Goal: Task Accomplishment & Management: Manage account settings

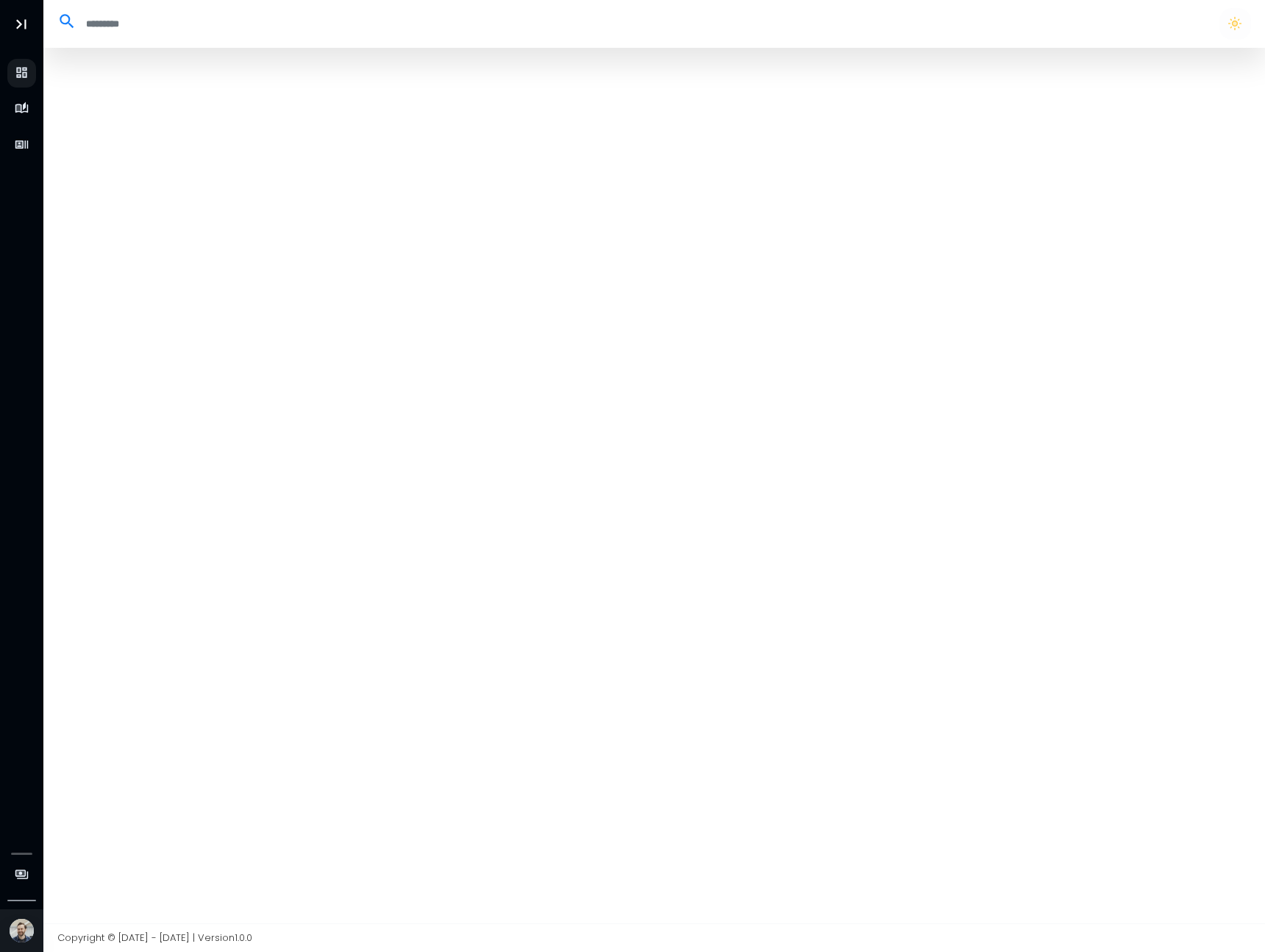
select select "**"
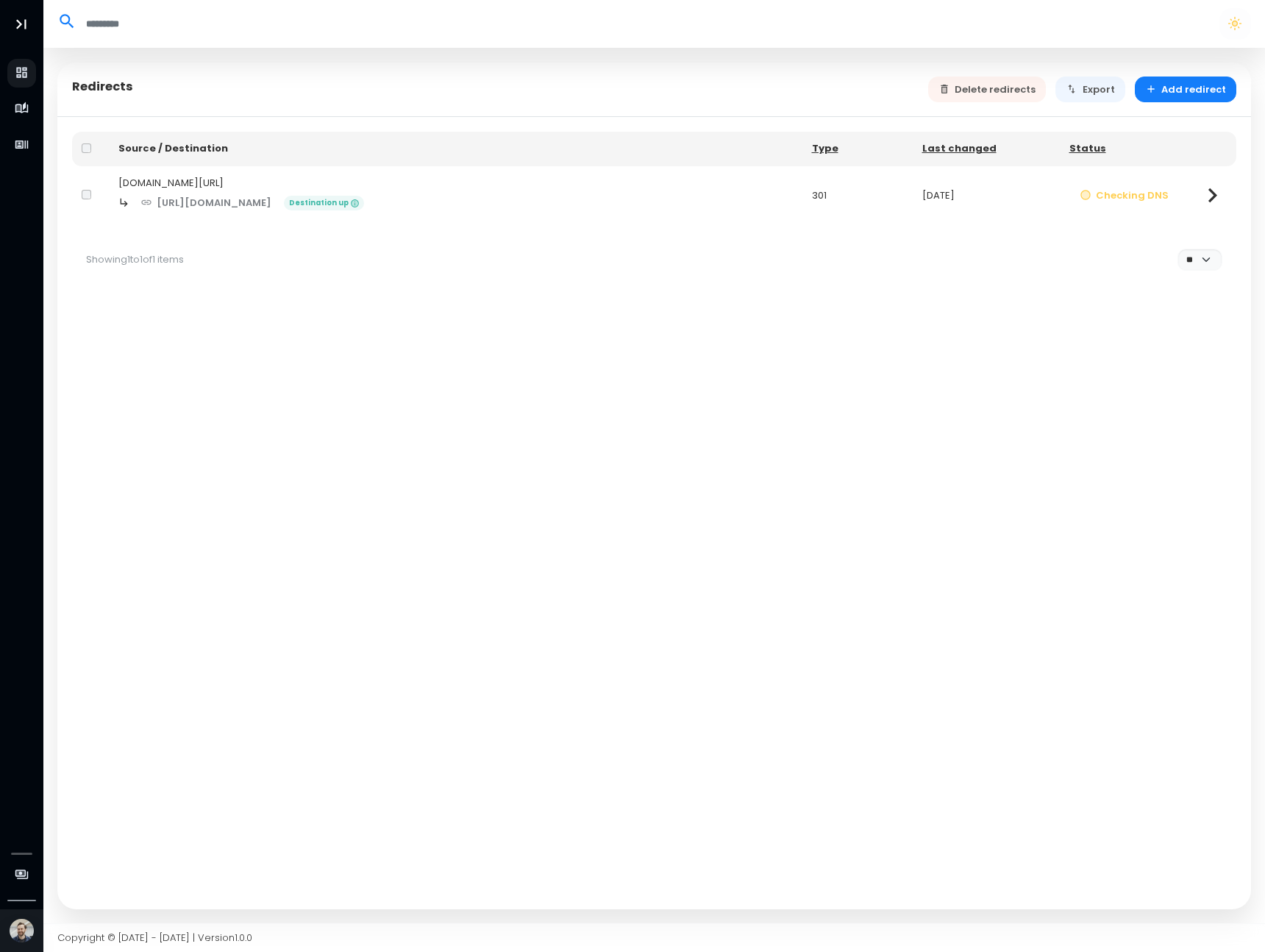
click at [1193, 200] on td at bounding box center [1212, 195] width 48 height 59
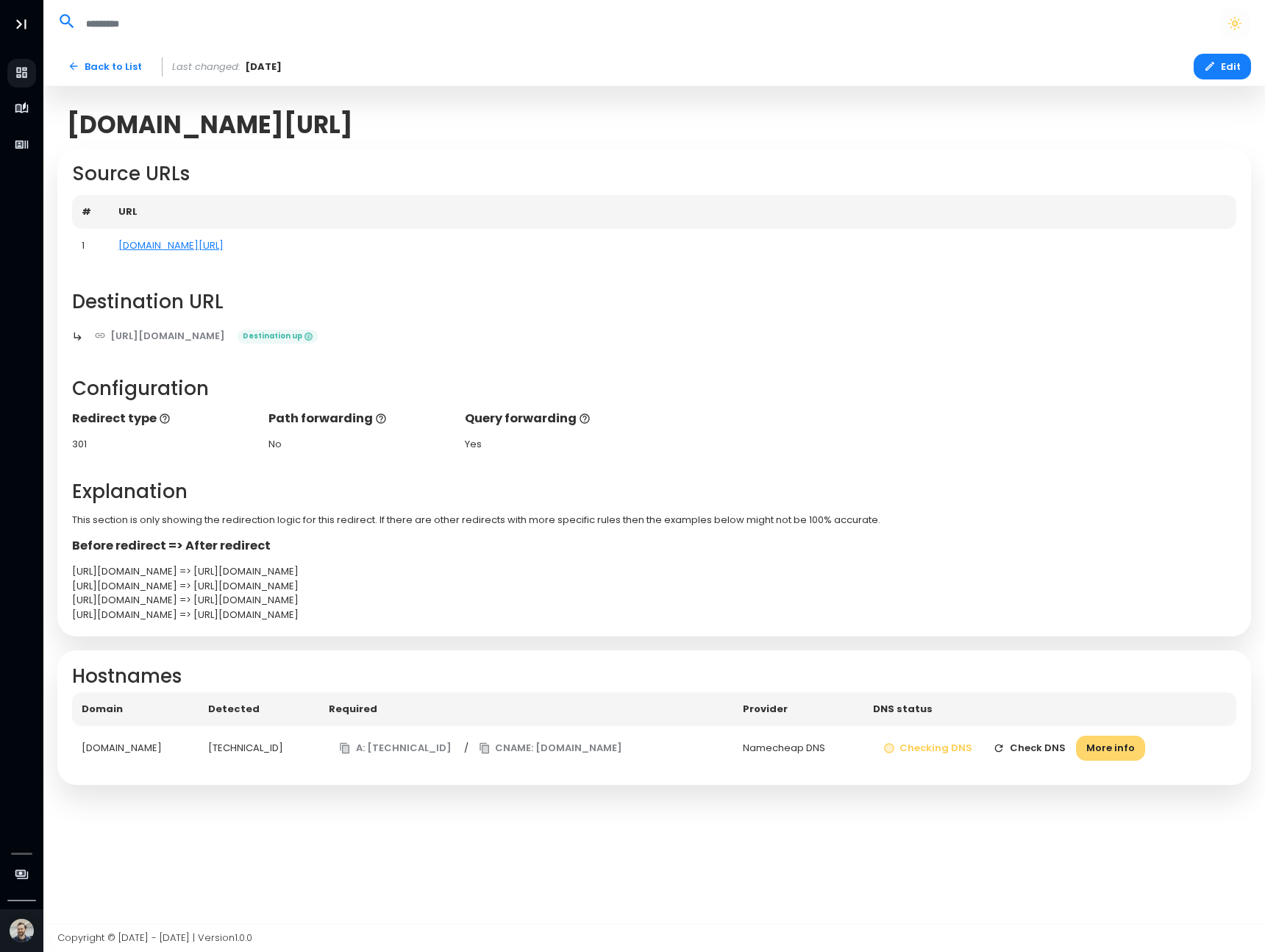
click at [1114, 749] on button "More info" at bounding box center [1110, 748] width 69 height 26
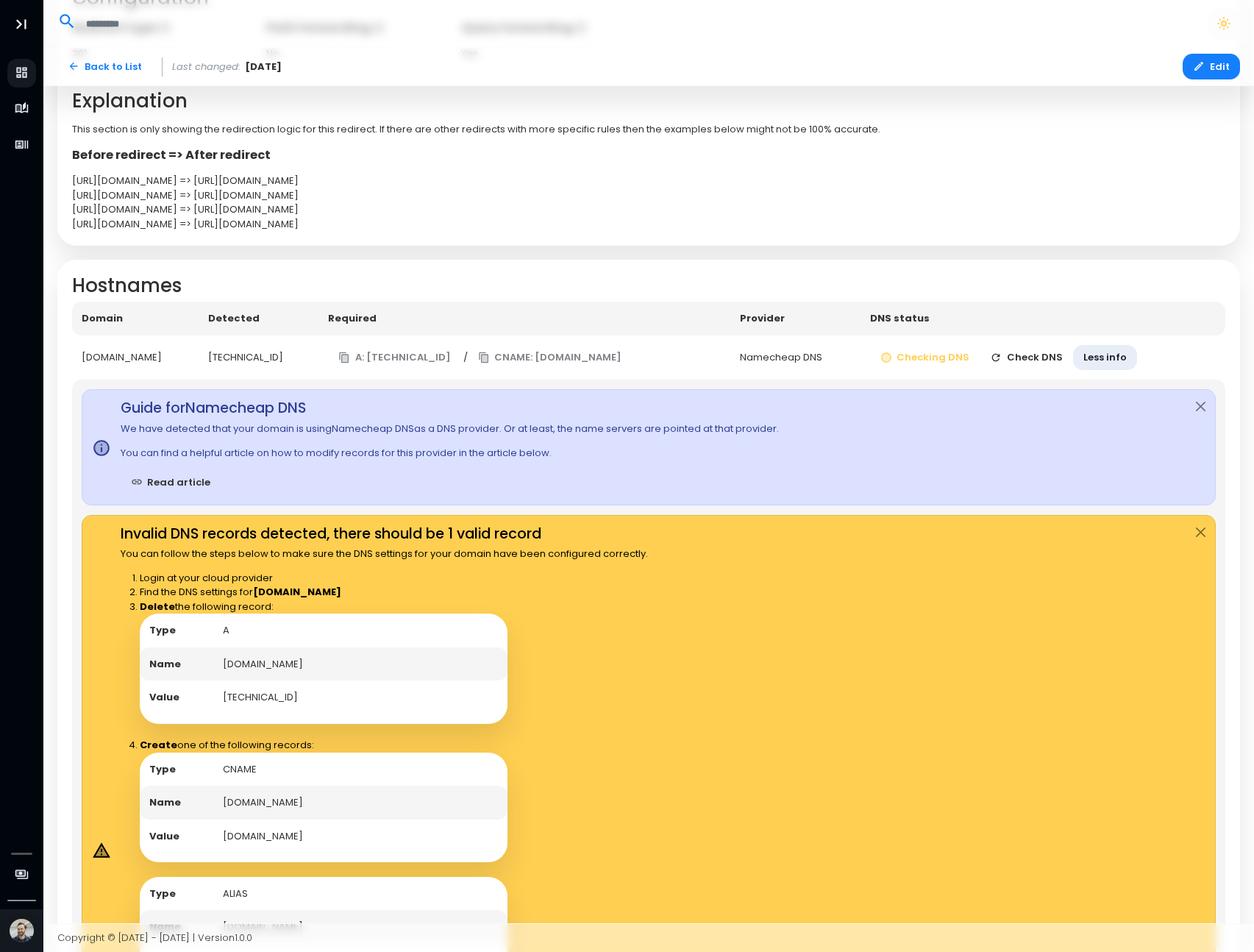
scroll to position [405, 0]
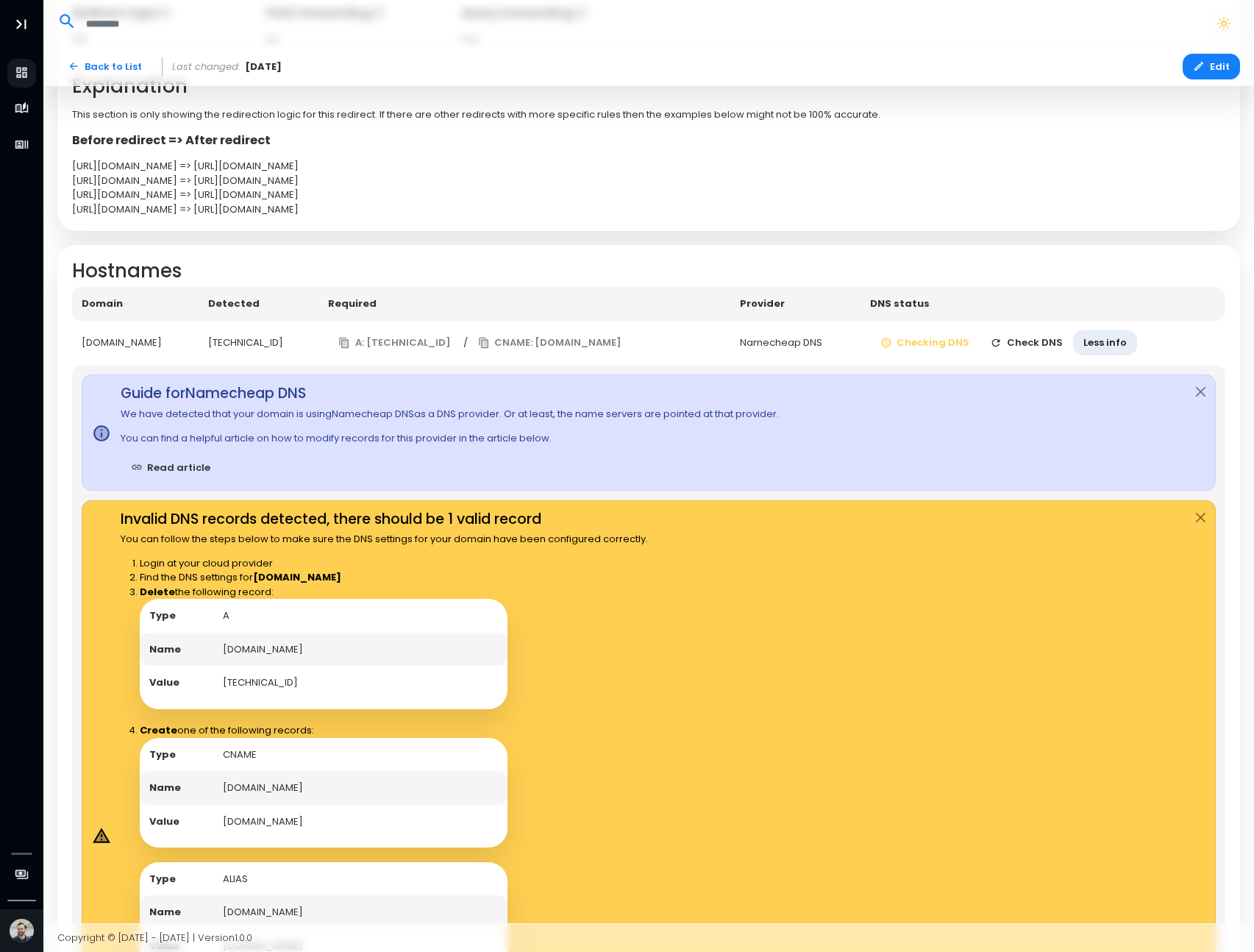
click at [282, 650] on td "[DOMAIN_NAME]" at bounding box center [360, 650] width 294 height 34
copy td "[DOMAIN_NAME]"
click at [247, 681] on td "162.255.119.23" at bounding box center [360, 683] width 294 height 34
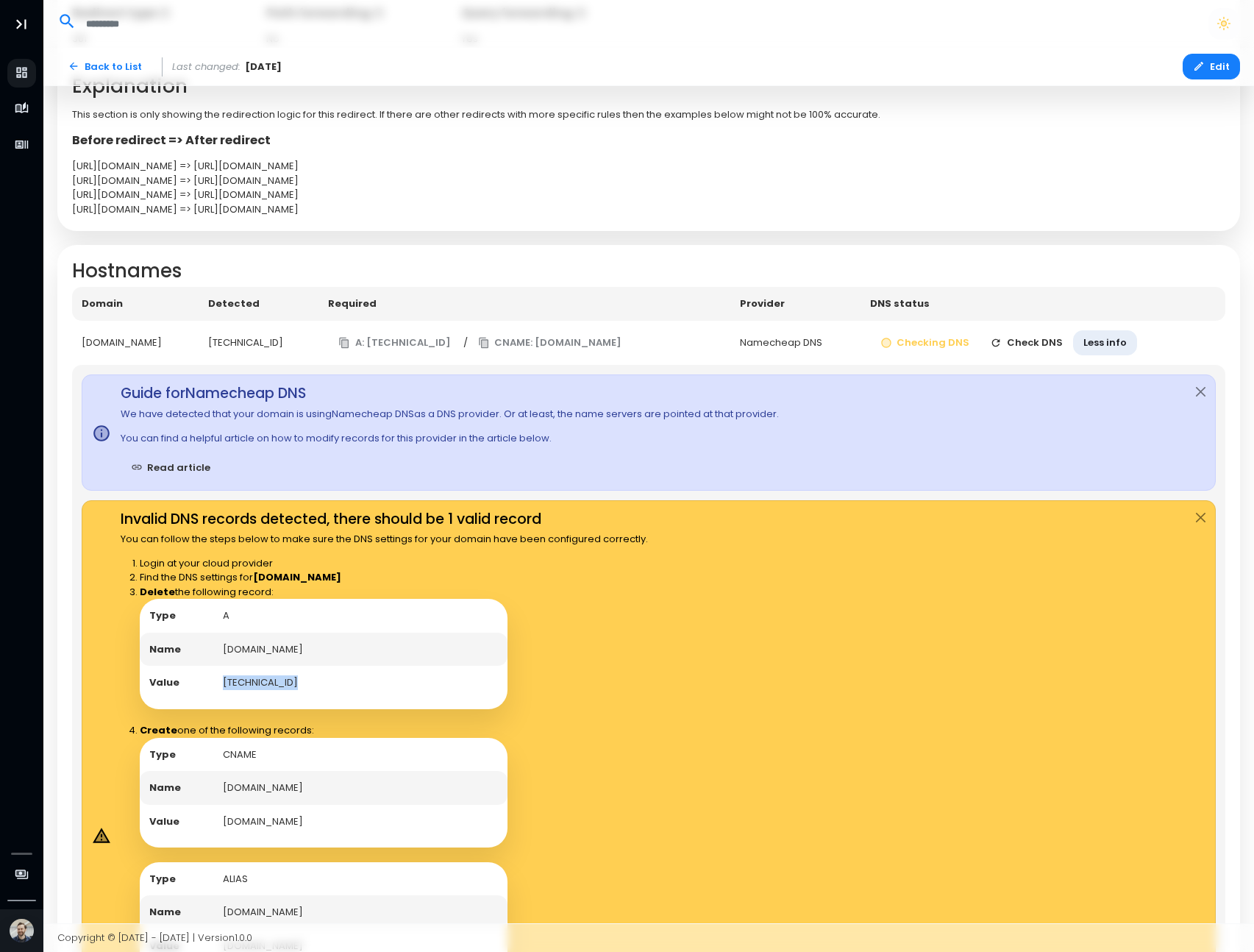
click at [247, 681] on td "162.255.119.23" at bounding box center [360, 683] width 294 height 34
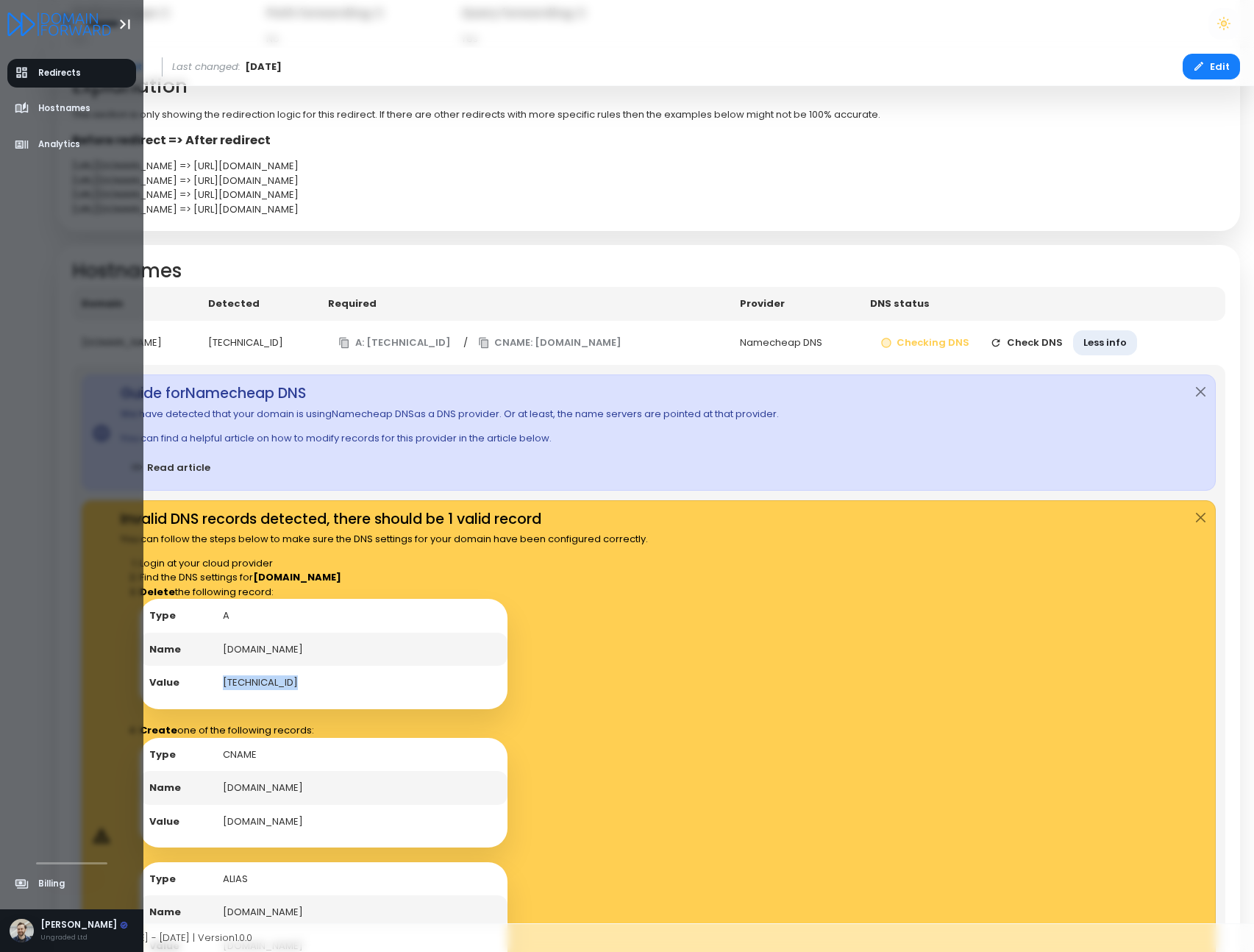
copy td "162.255.119.23"
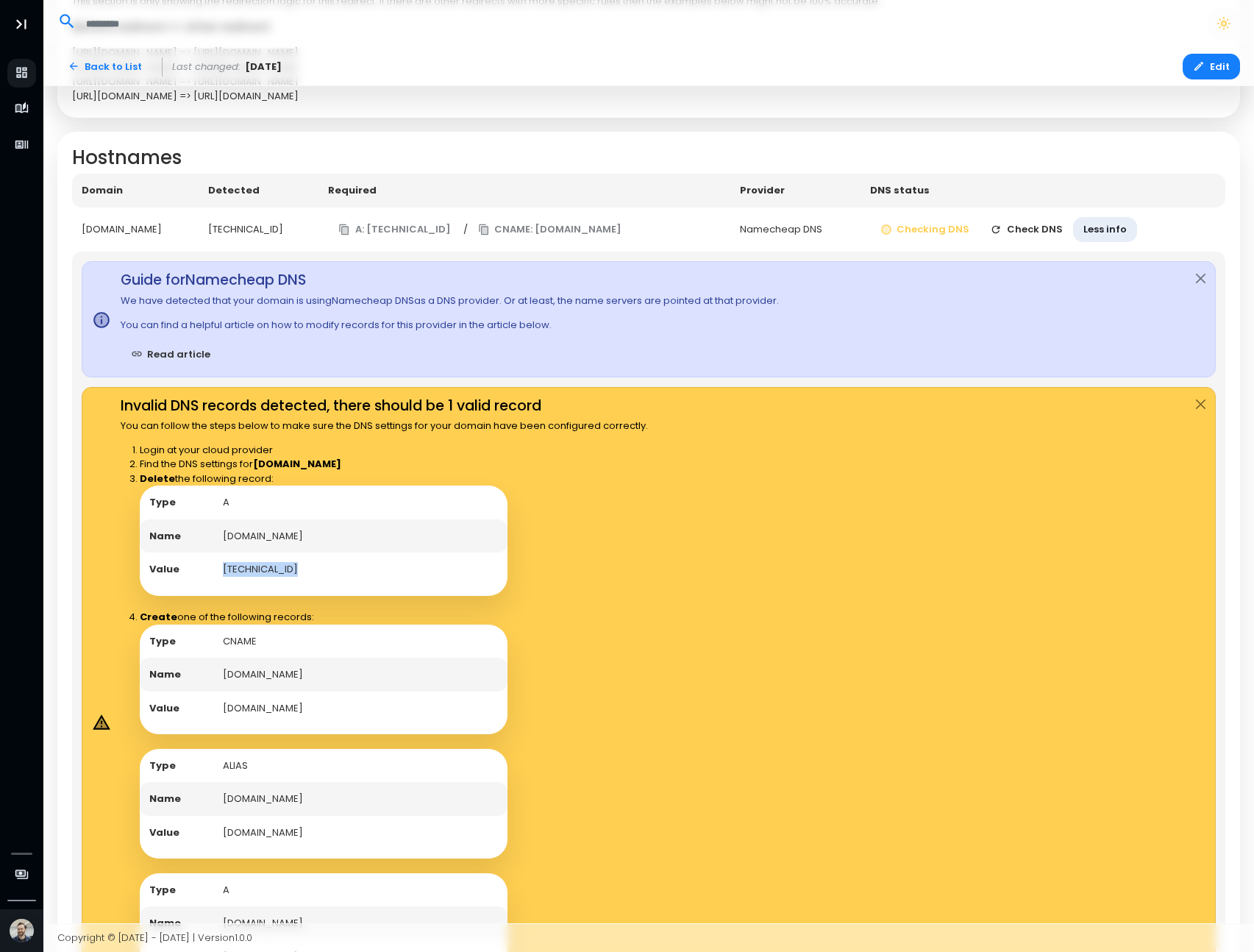
scroll to position [540, 0]
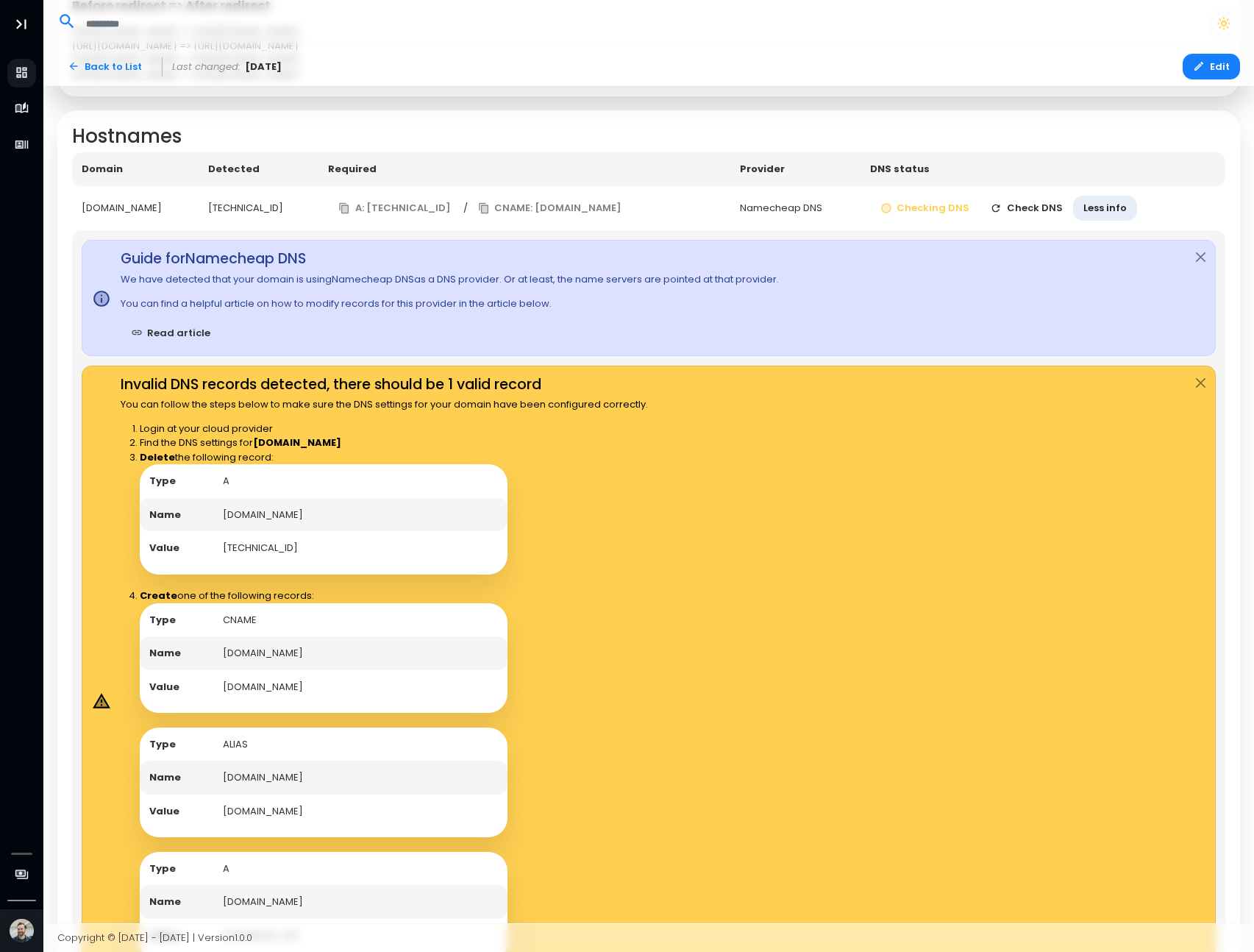
click at [249, 619] on td "CNAME" at bounding box center [360, 620] width 294 height 34
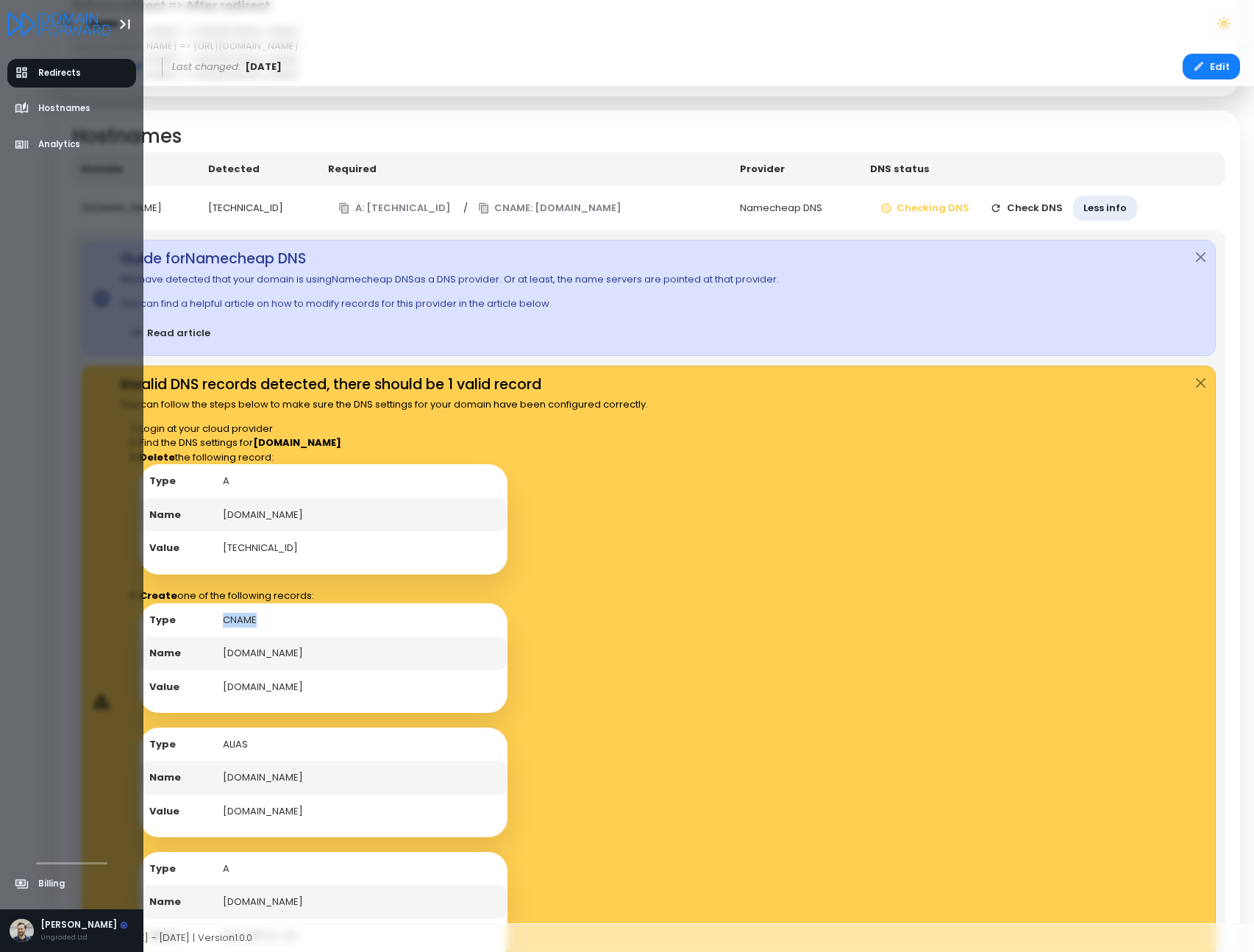
copy td "CNAME"
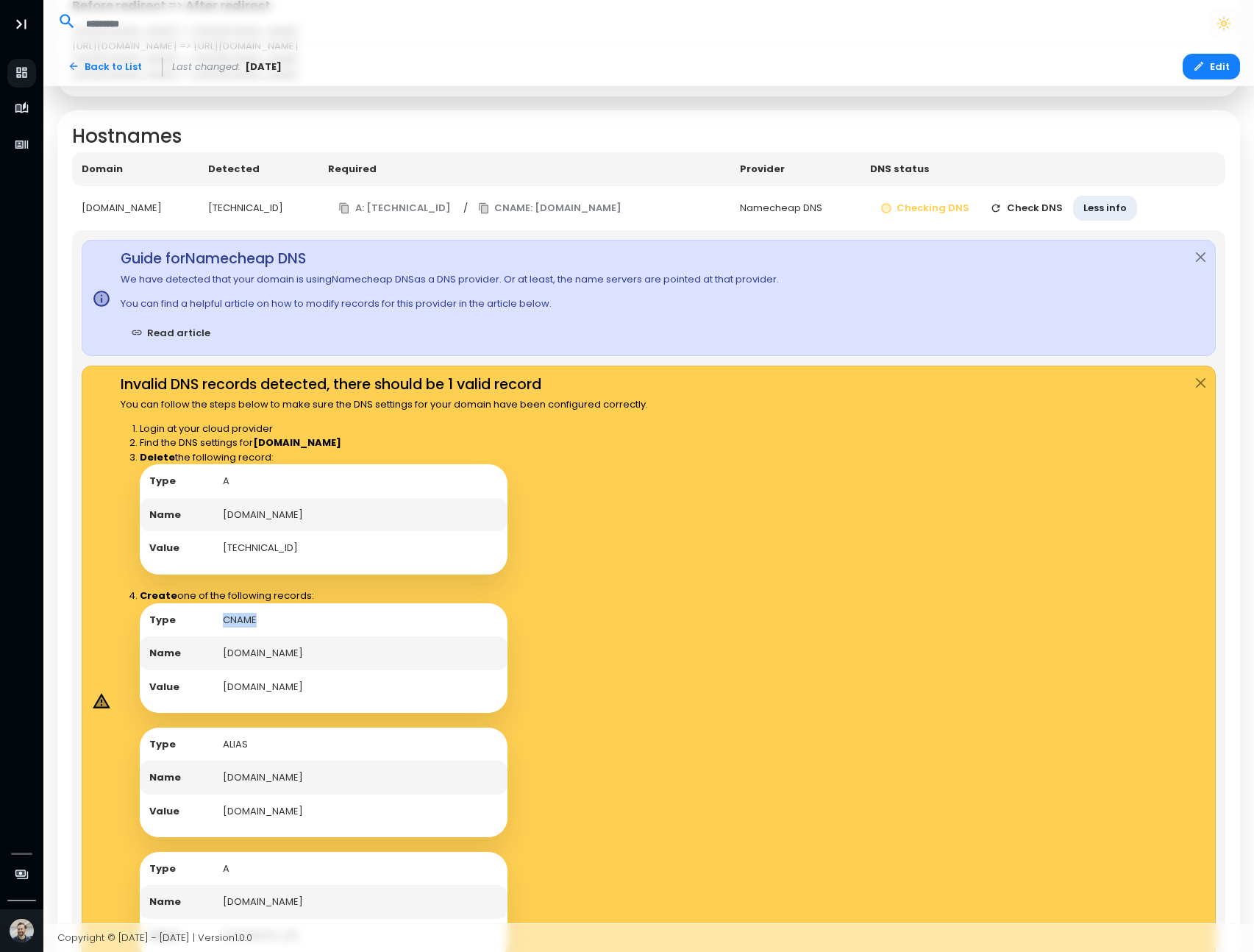
click at [265, 680] on td "[DOMAIN_NAME]" at bounding box center [360, 687] width 294 height 34
copy td "[DOMAIN_NAME]"
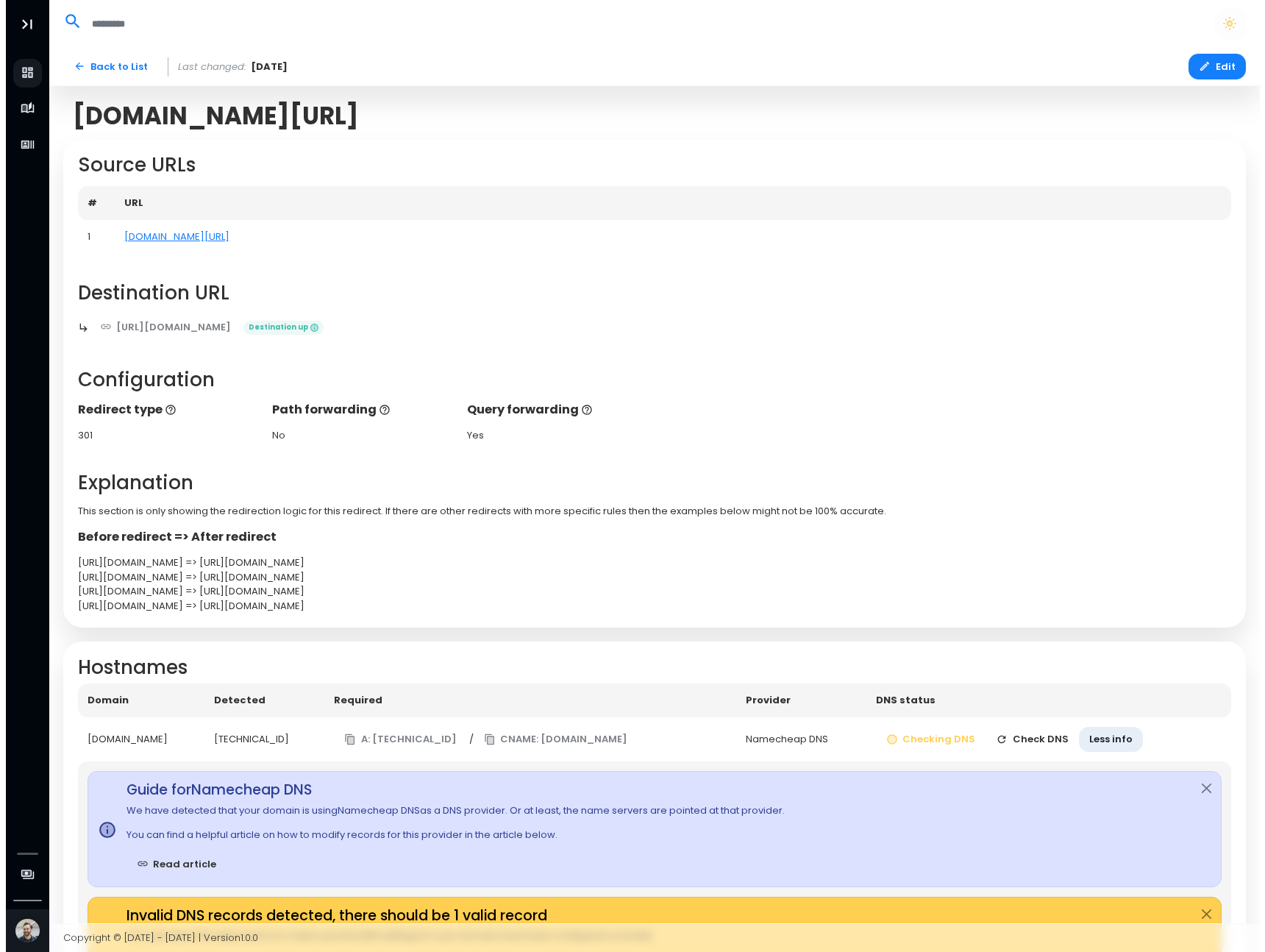
scroll to position [0, 0]
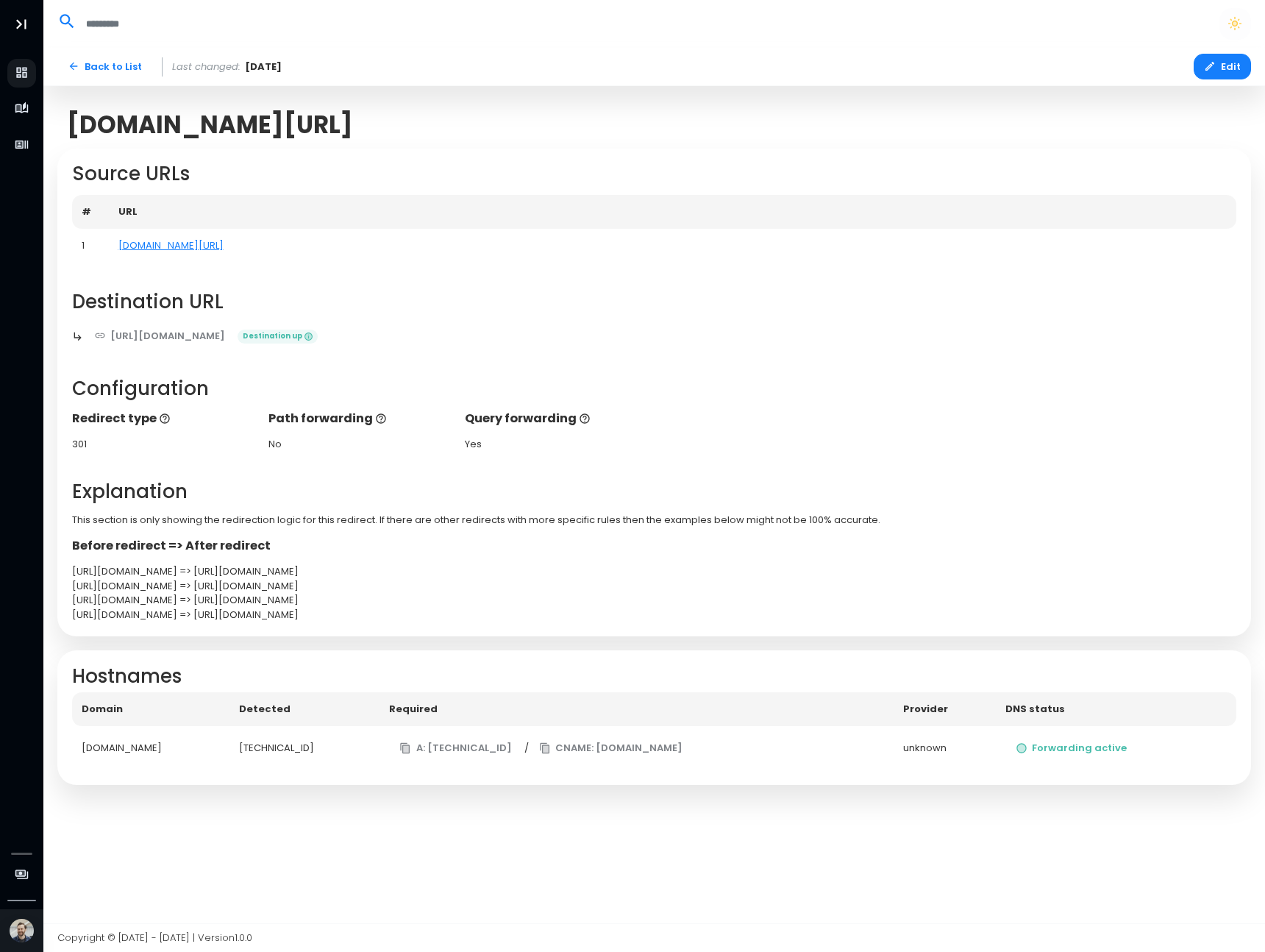
click at [534, 38] on div at bounding box center [654, 24] width 1207 height 31
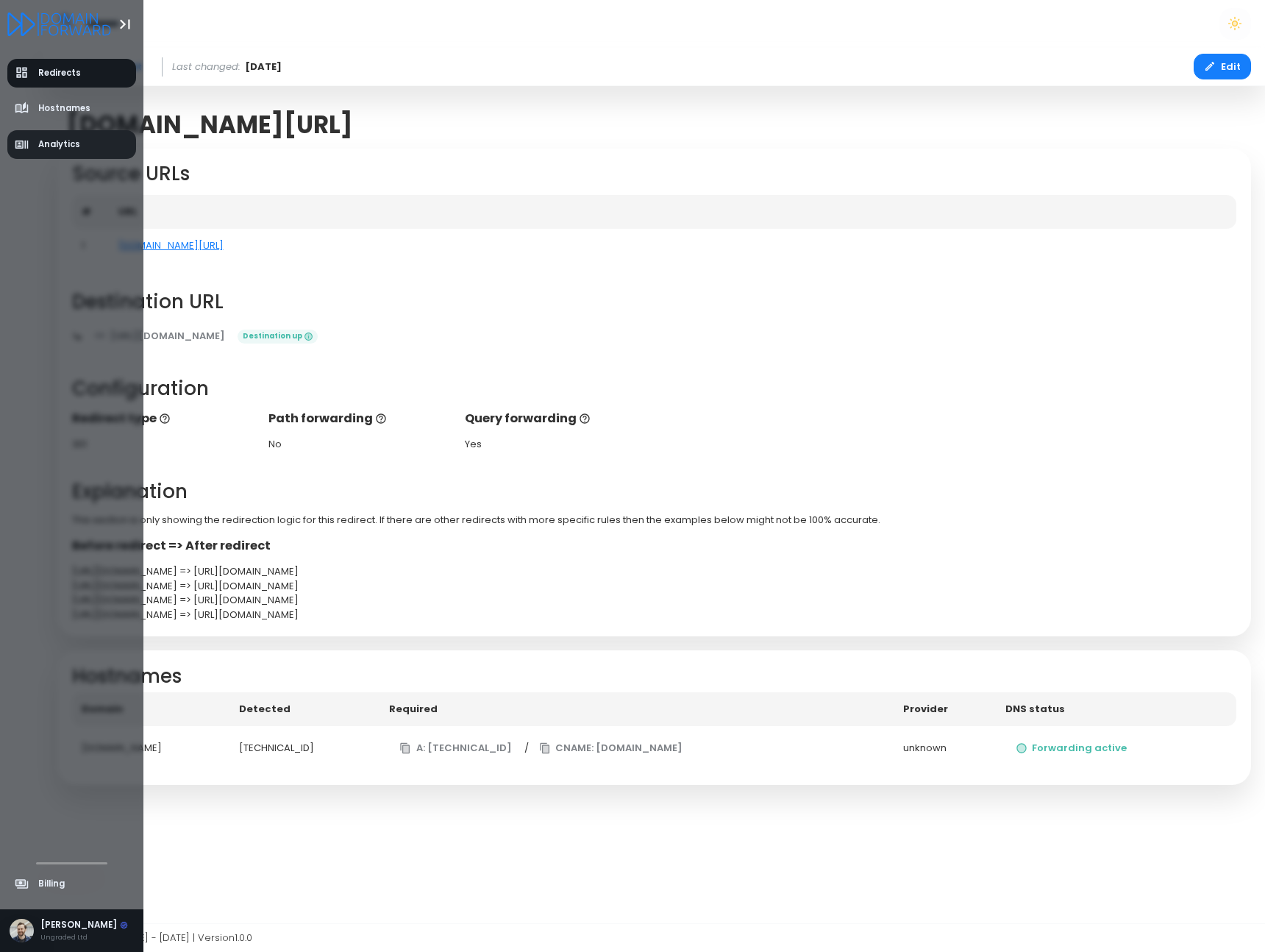
click at [40, 140] on span "Analytics" at bounding box center [59, 144] width 42 height 12
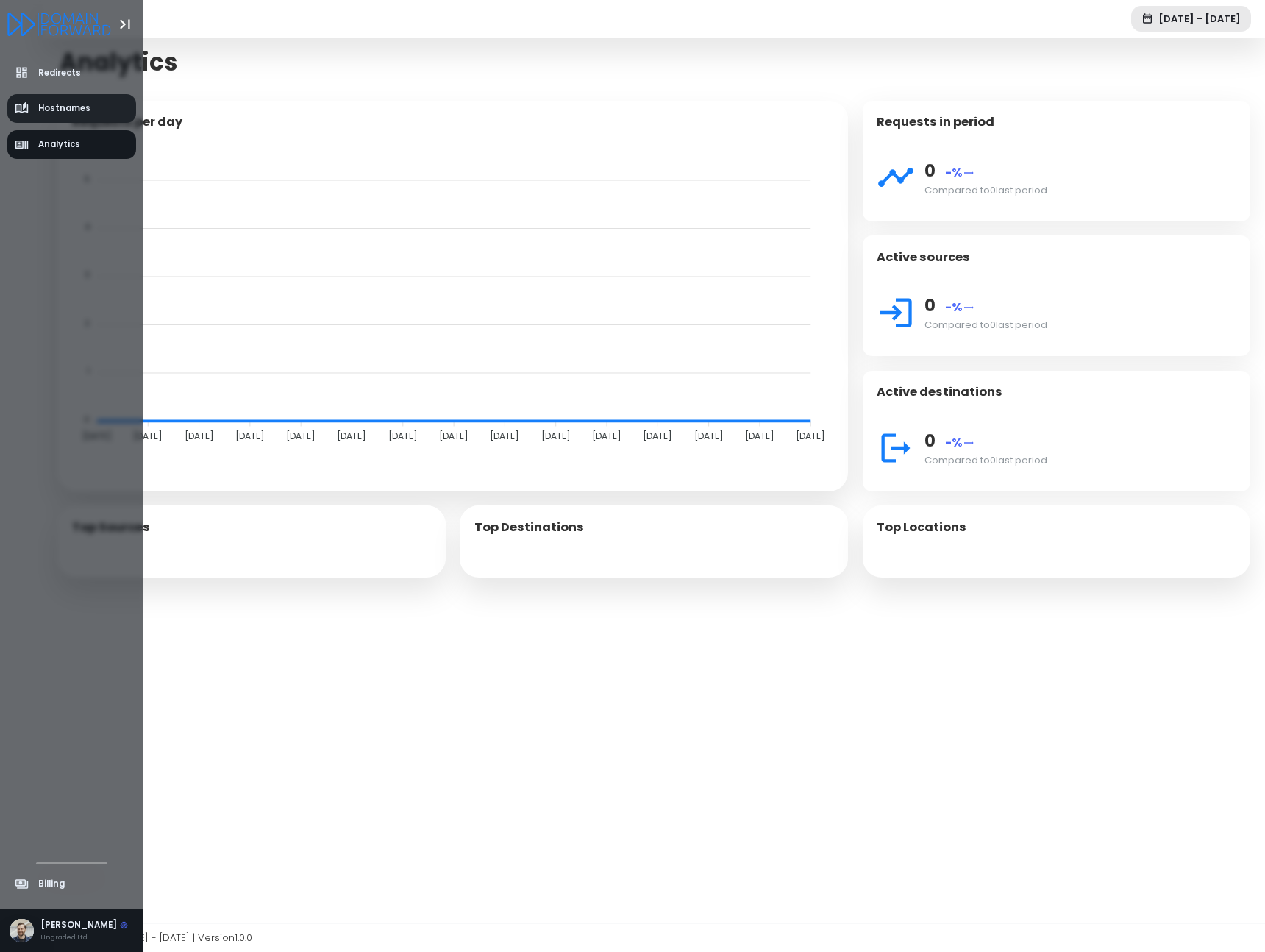
click at [26, 111] on icon "aside-dashboard" at bounding box center [22, 109] width 15 height 15
select select "**"
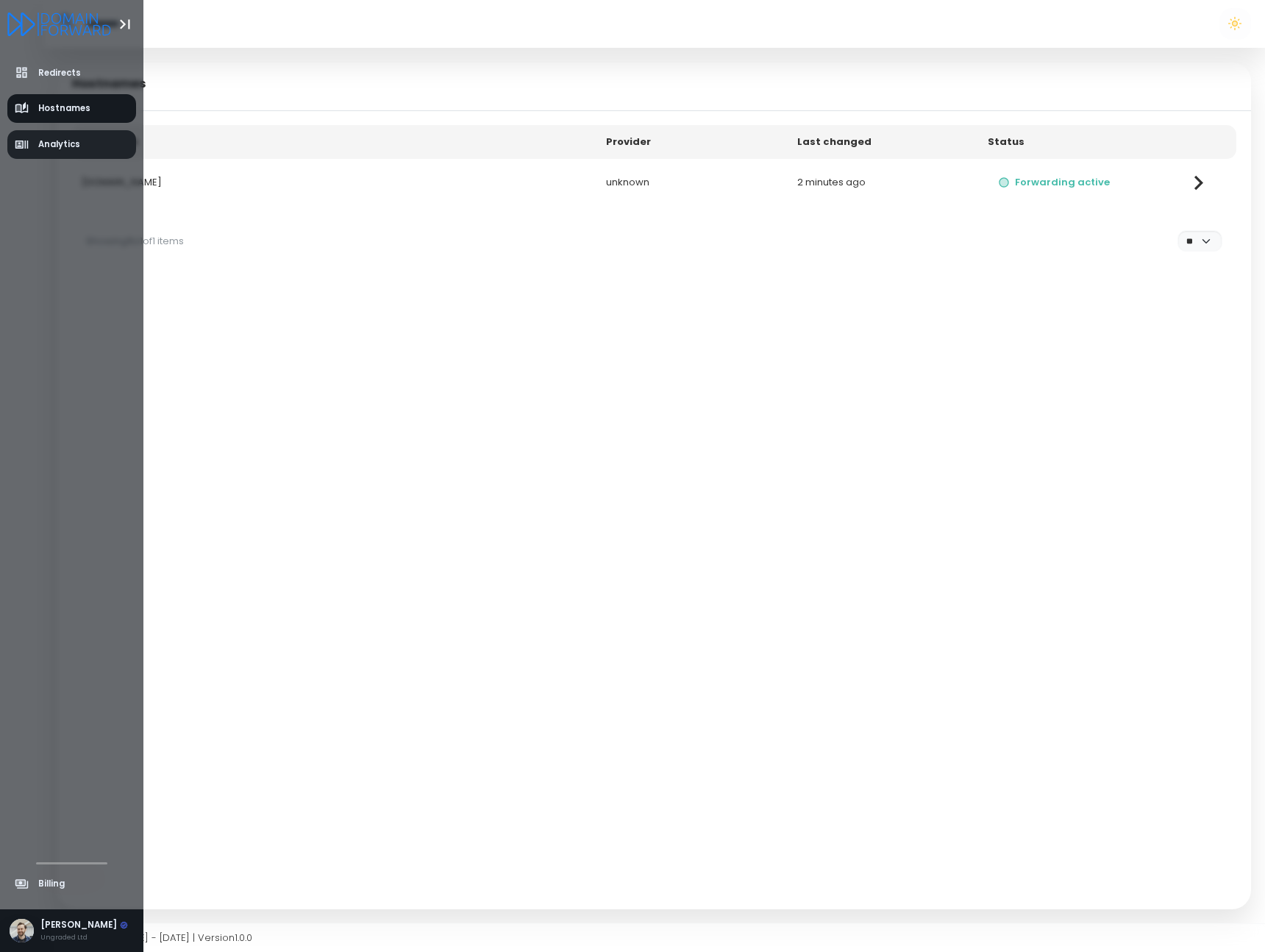
click at [24, 144] on icon "aside-dashboard" at bounding box center [22, 145] width 15 height 15
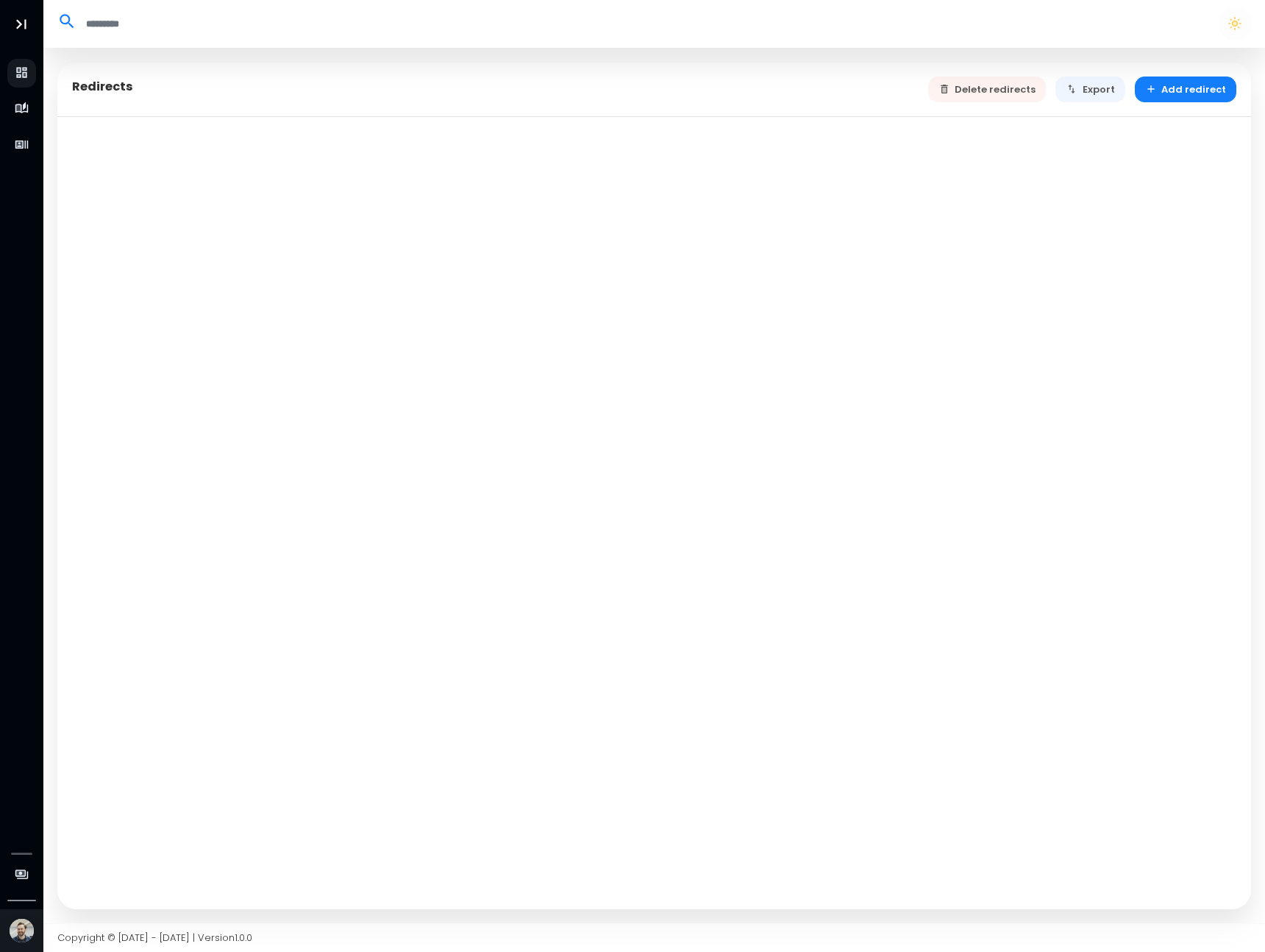
select select "**"
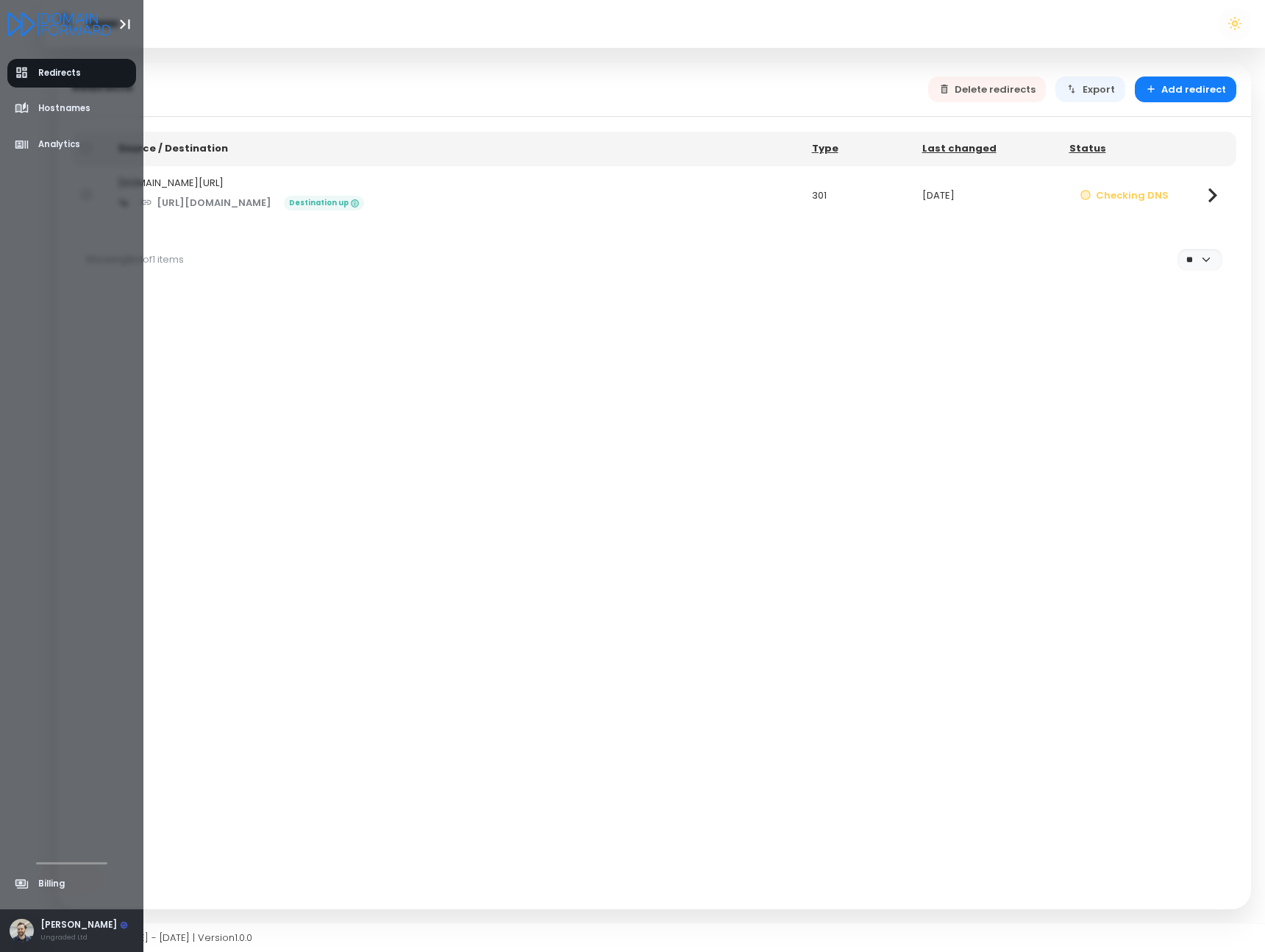
click at [91, 927] on div "[PERSON_NAME]" at bounding box center [84, 925] width 88 height 13
click at [86, 797] on div "[PERSON_NAME]" at bounding box center [84, 795] width 88 height 13
click at [91, 918] on div "[PERSON_NAME] Ungraded Ltd" at bounding box center [71, 931] width 144 height 44
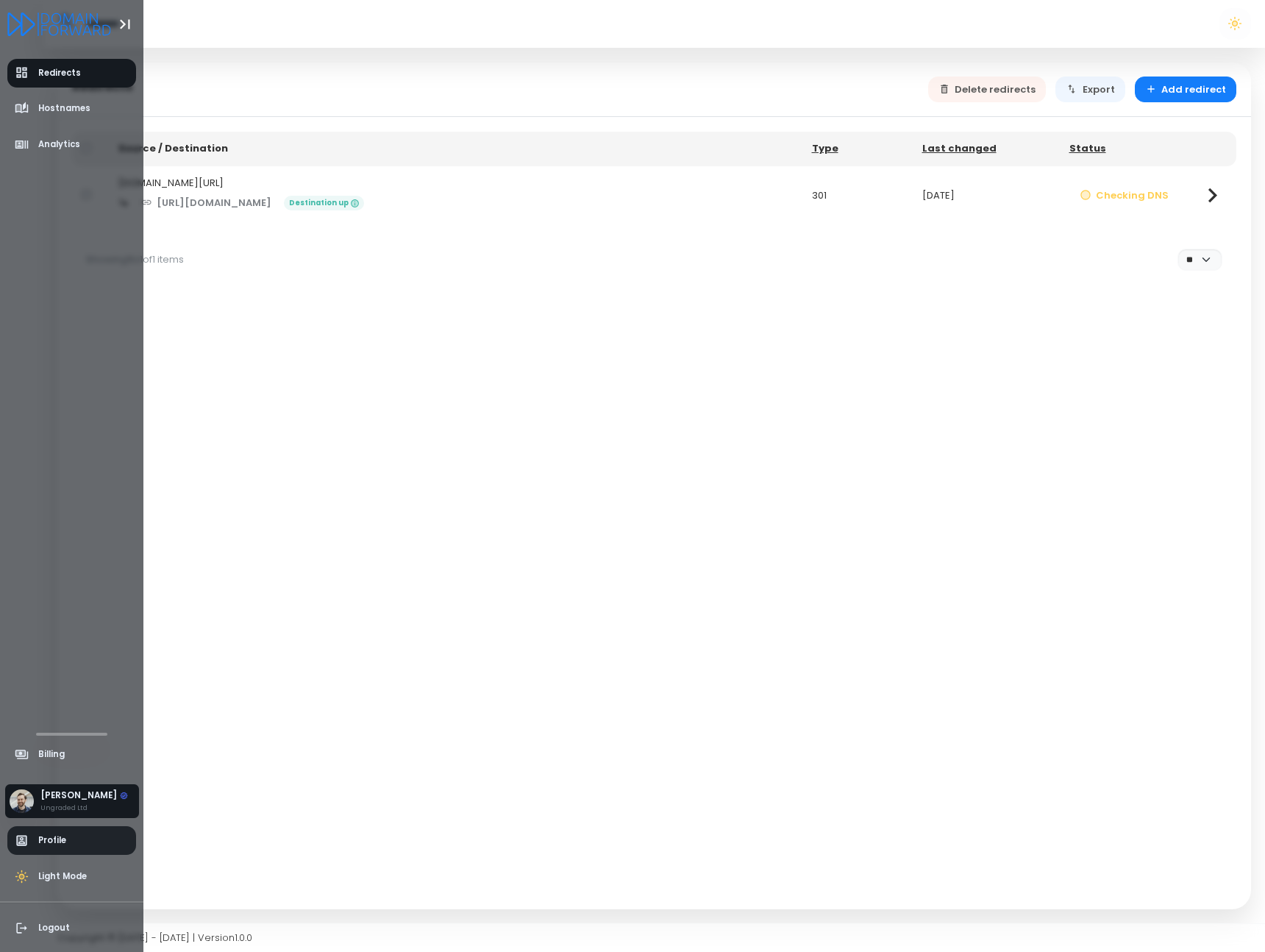
click at [78, 839] on span "Profile" at bounding box center [72, 840] width 130 height 28
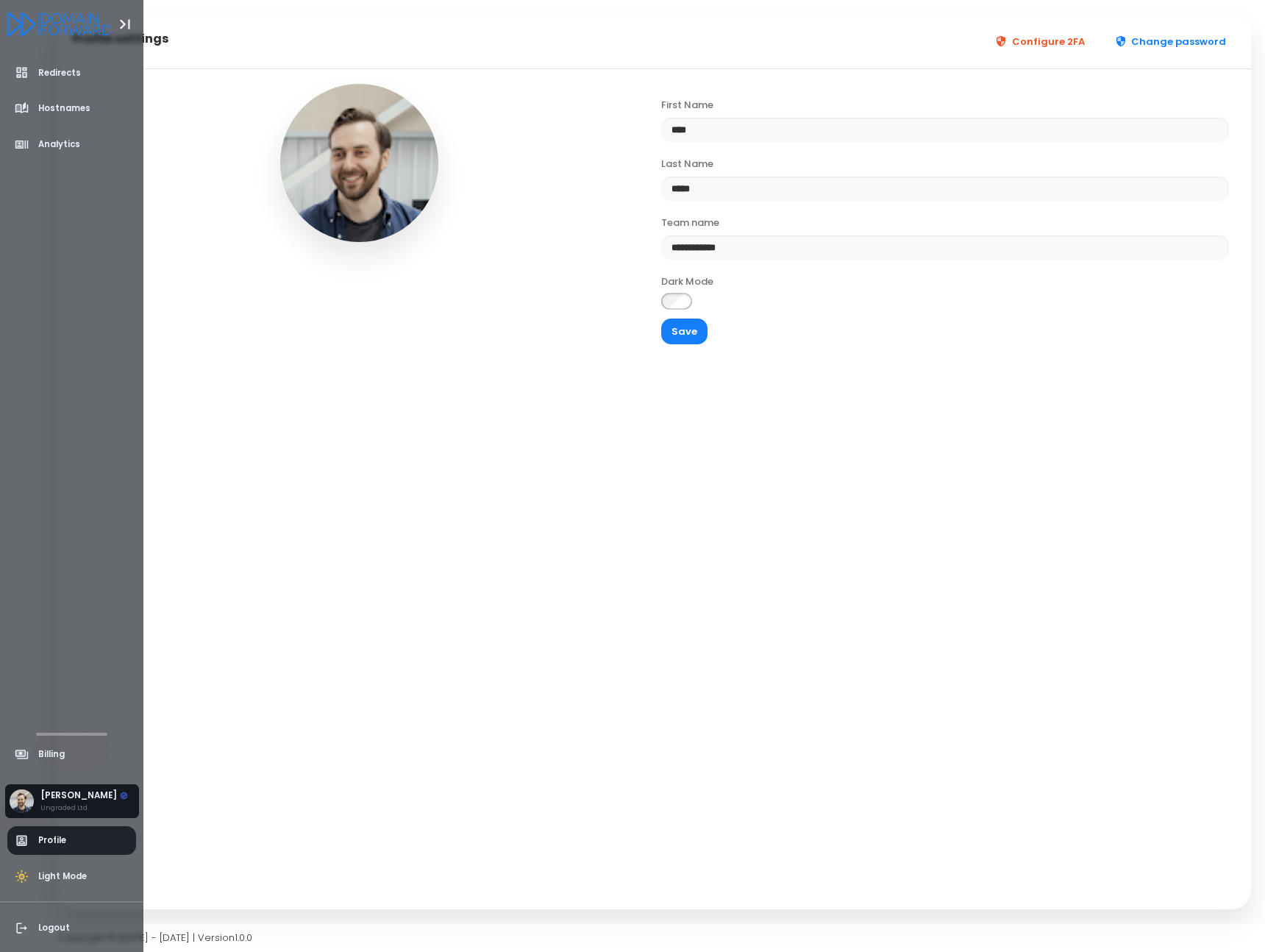
click at [87, 847] on span "Profile" at bounding box center [72, 840] width 130 height 28
click at [84, 786] on div "John Brame Ungraded Ltd" at bounding box center [71, 801] width 134 height 34
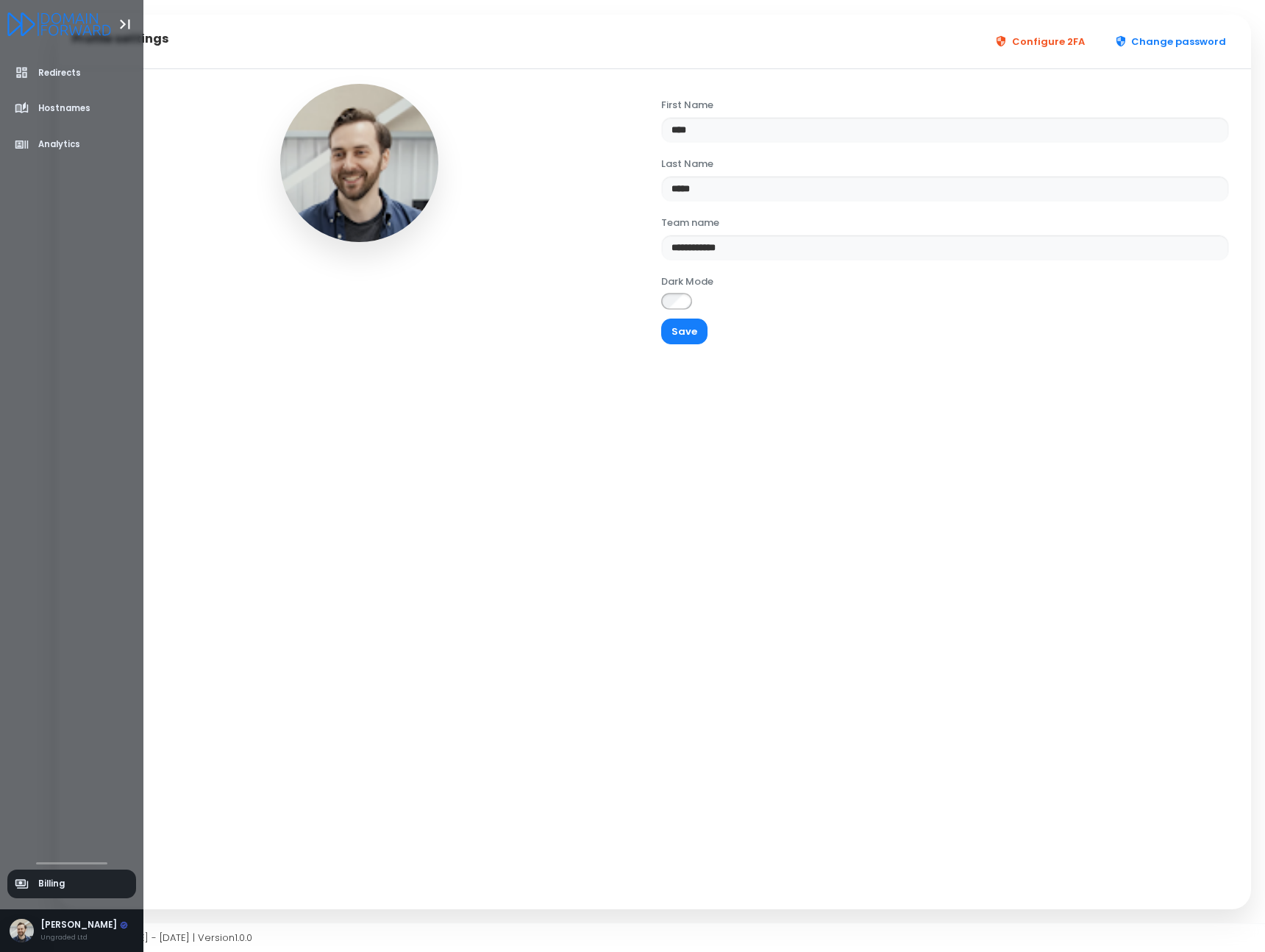
click at [82, 889] on link "Billing" at bounding box center [72, 883] width 130 height 28
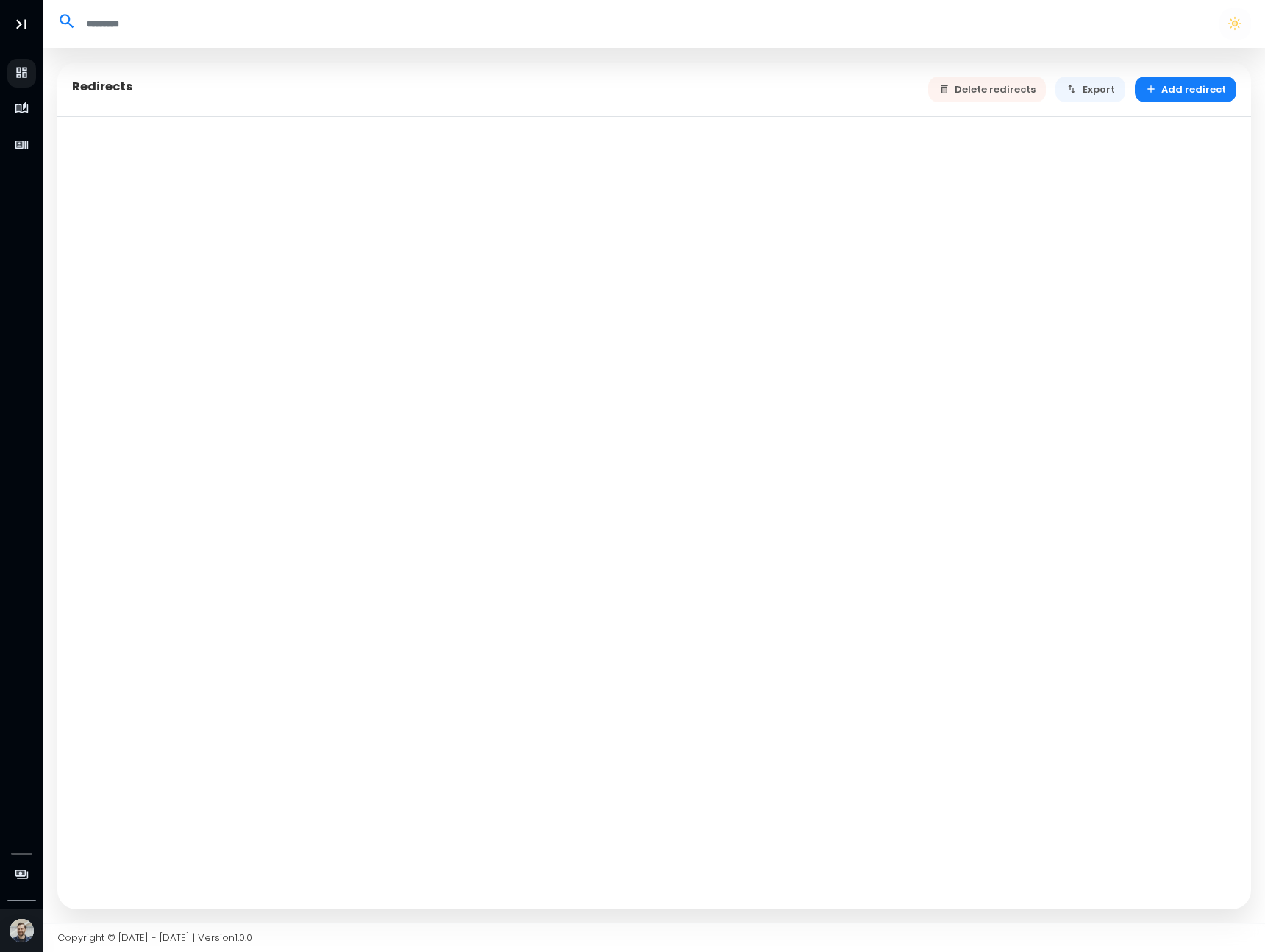
select select "**"
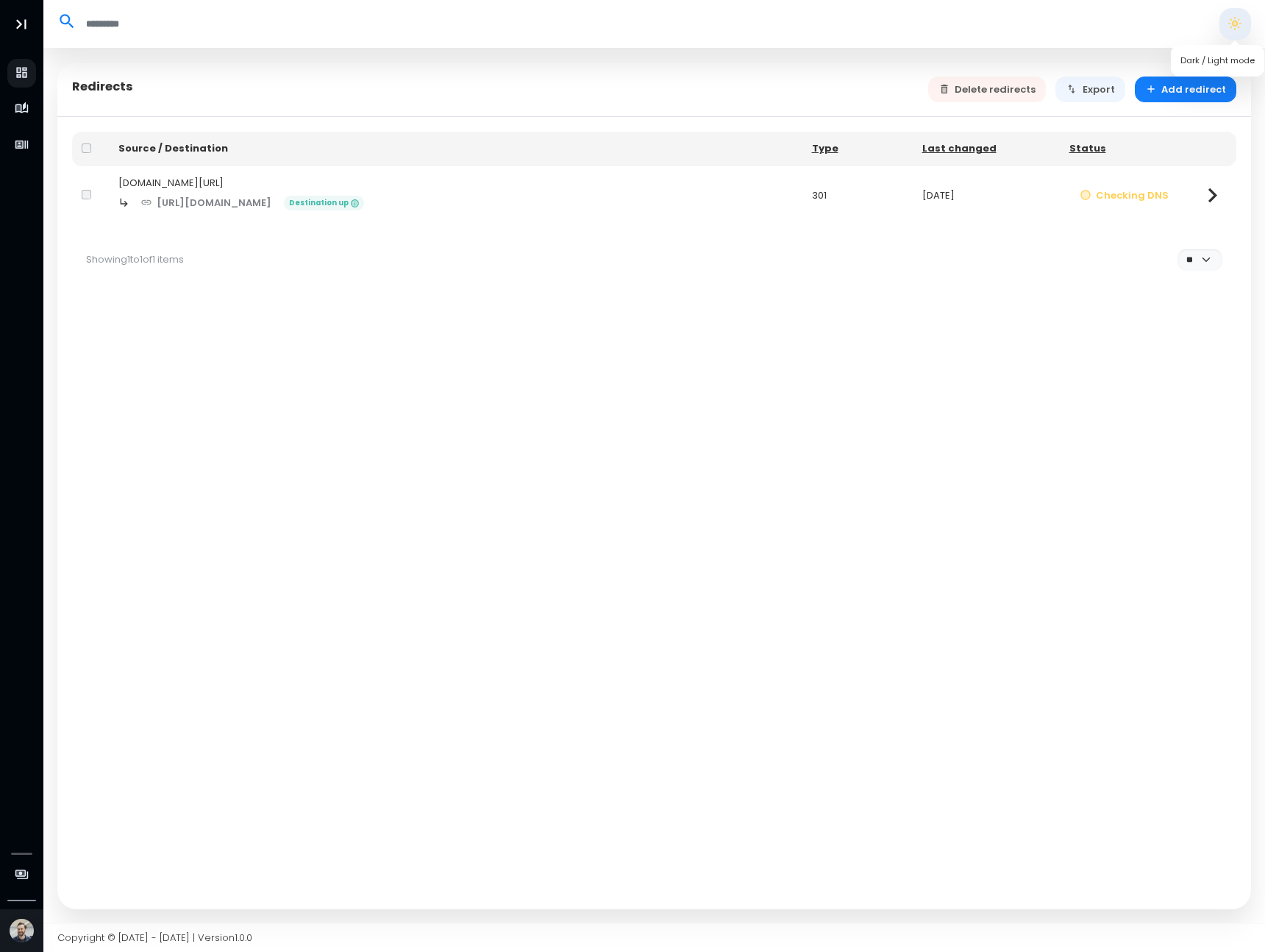
click at [1233, 24] on button "button" at bounding box center [1235, 24] width 31 height 31
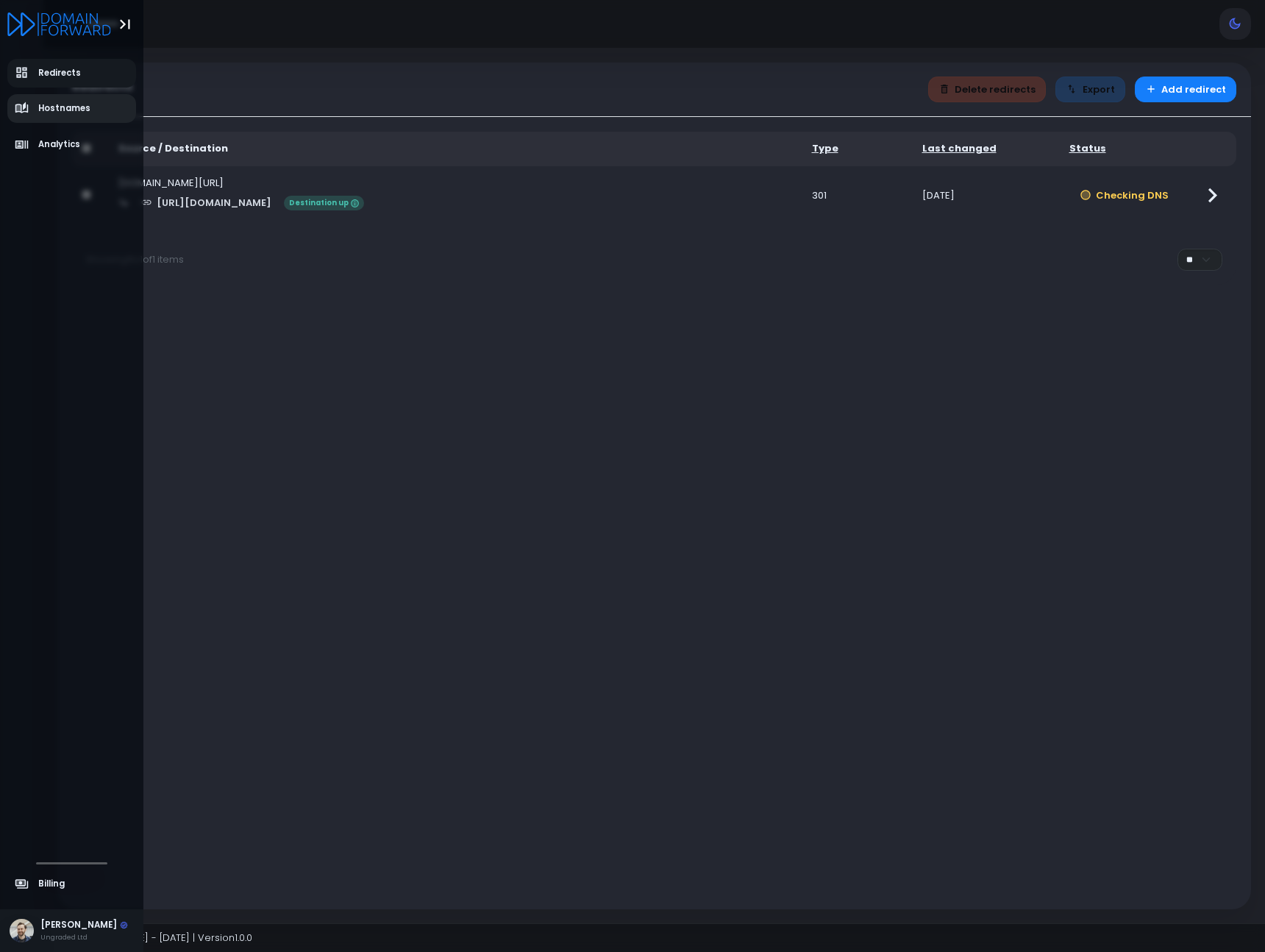
click at [54, 116] on link "Hostnames" at bounding box center [72, 108] width 130 height 28
select select "**"
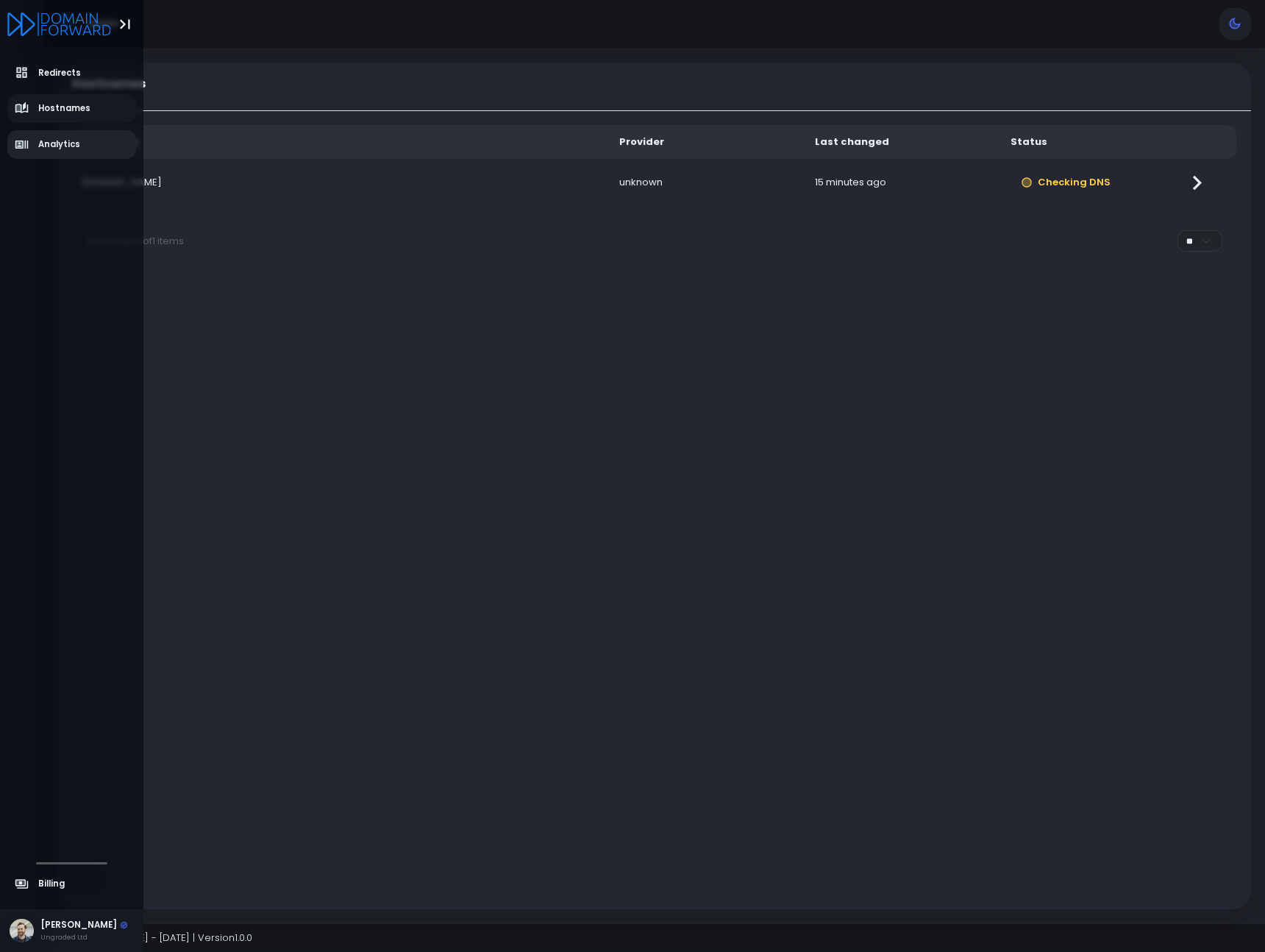
click at [58, 139] on span "Analytics" at bounding box center [59, 144] width 42 height 12
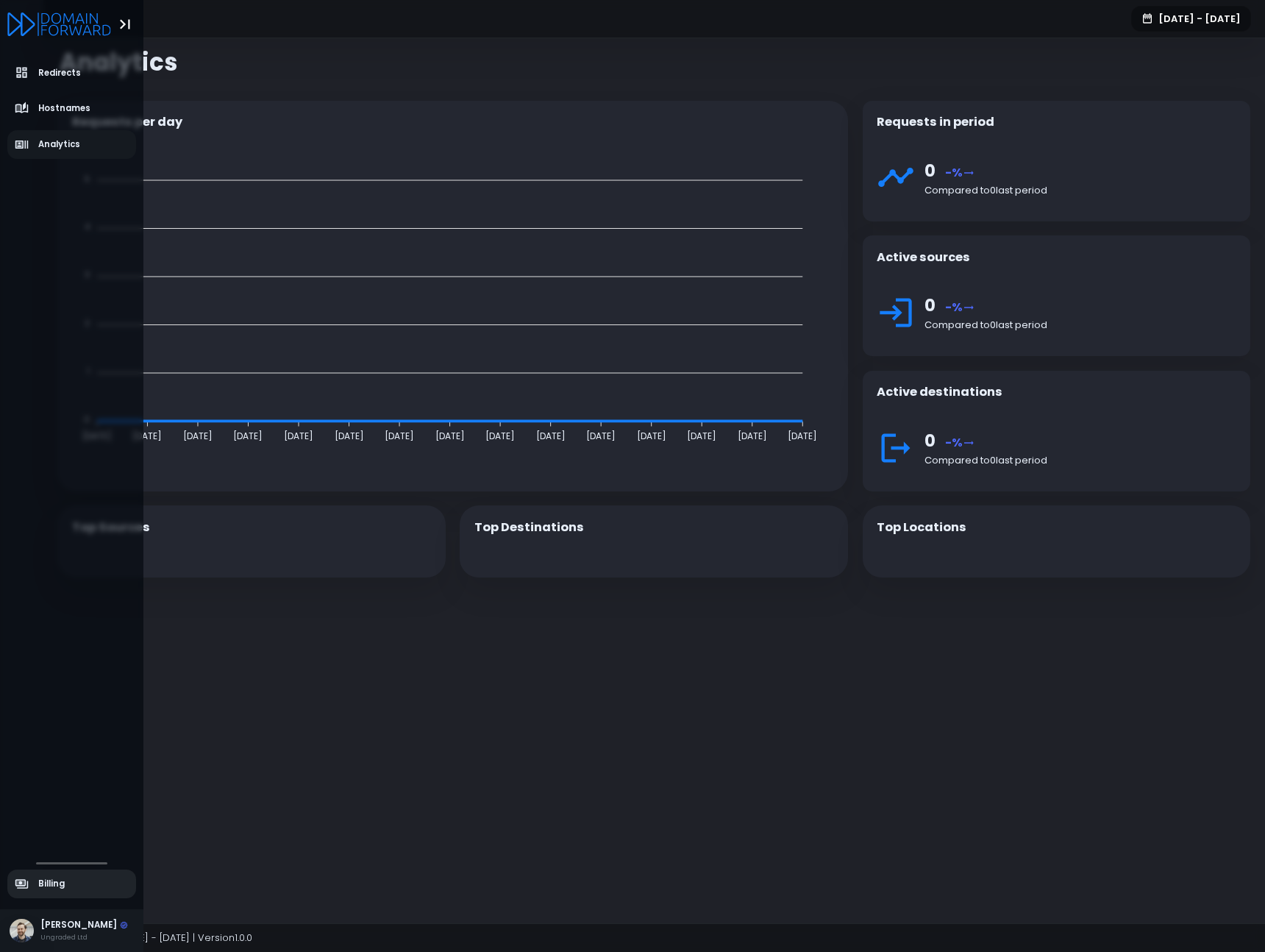
click at [36, 881] on span "Billing" at bounding box center [40, 884] width 51 height 15
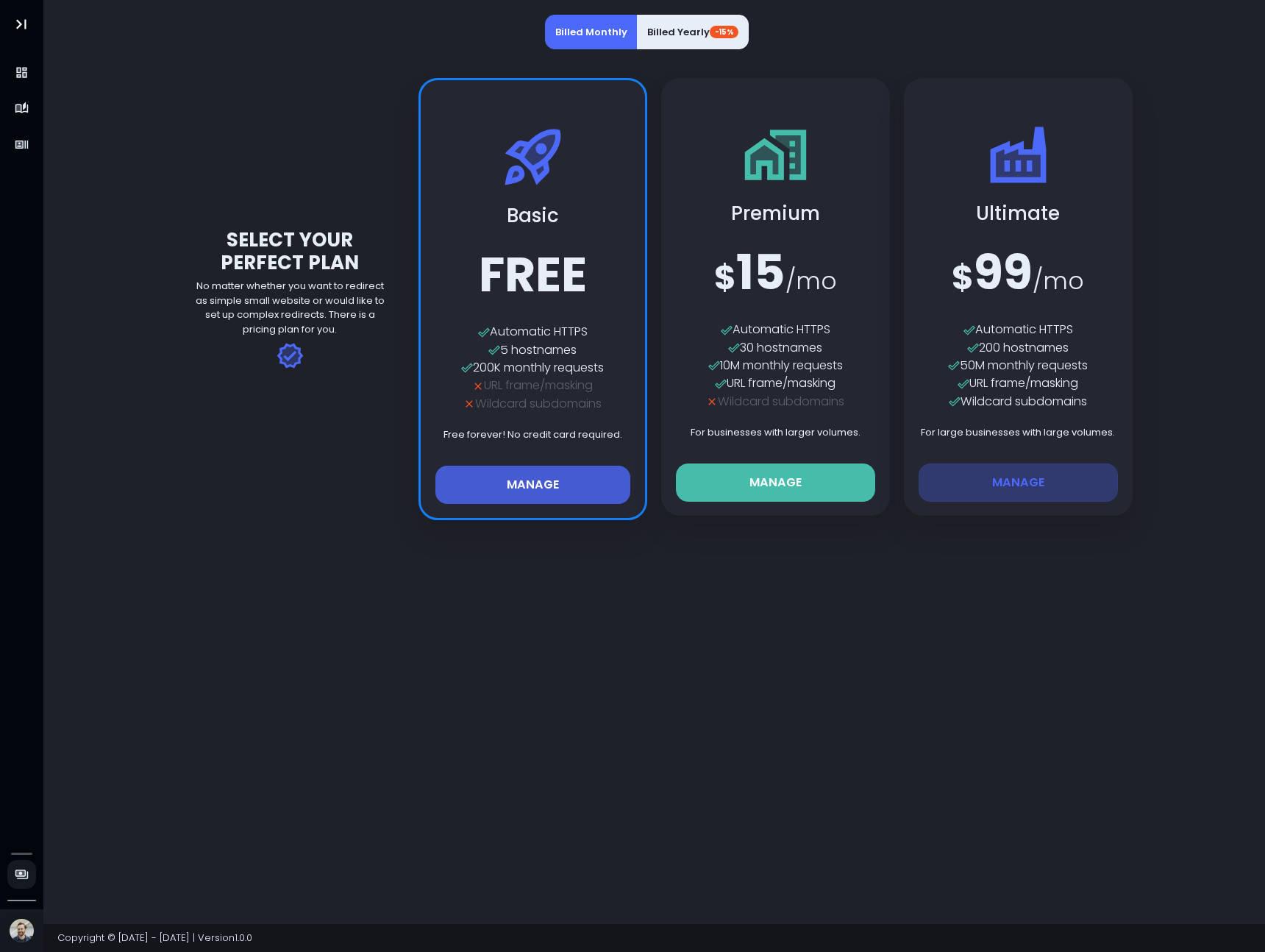
click at [545, 495] on button "Manage" at bounding box center [533, 484] width 195 height 38
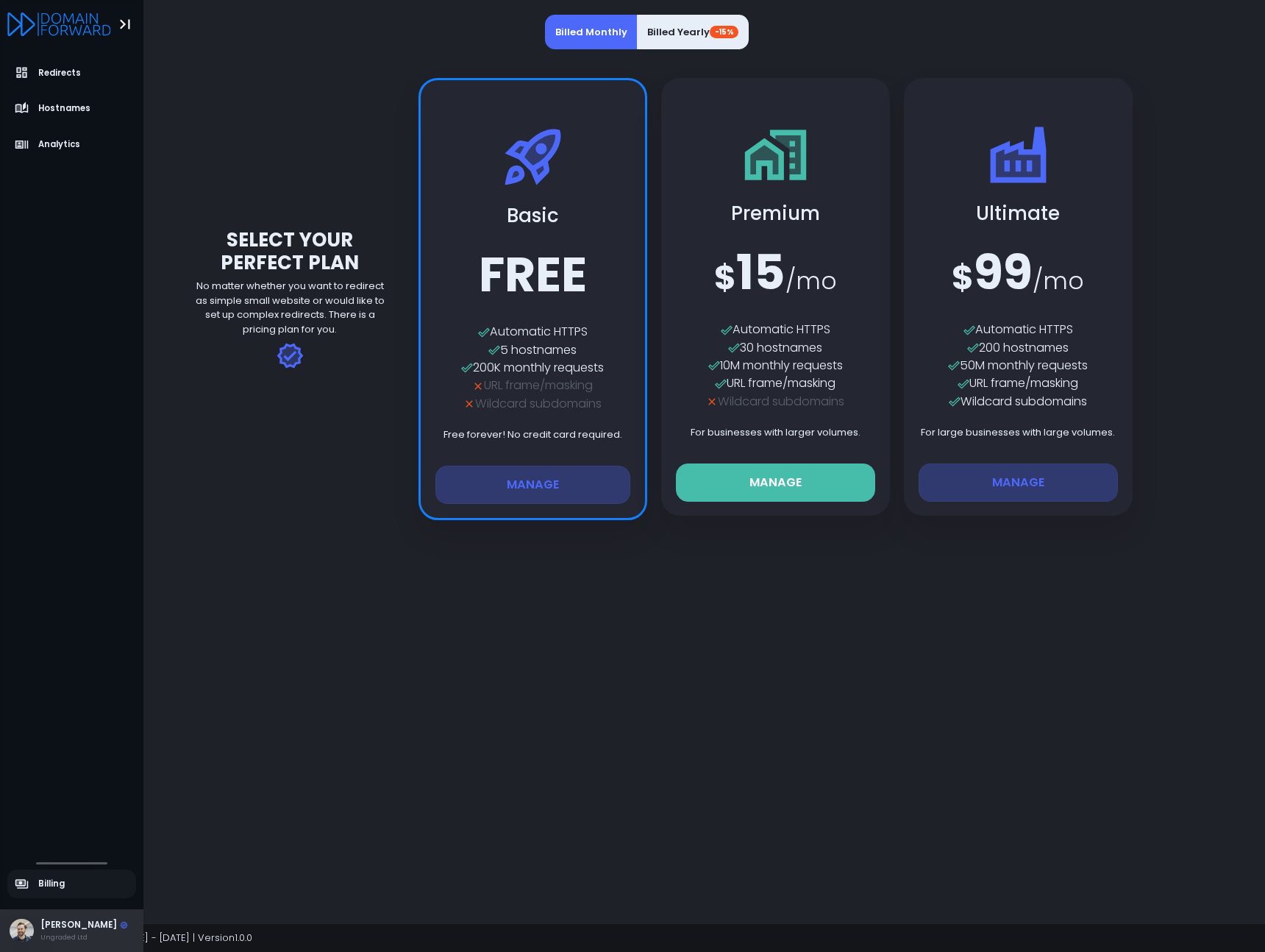
click at [47, 919] on div "[PERSON_NAME]" at bounding box center [84, 925] width 88 height 13
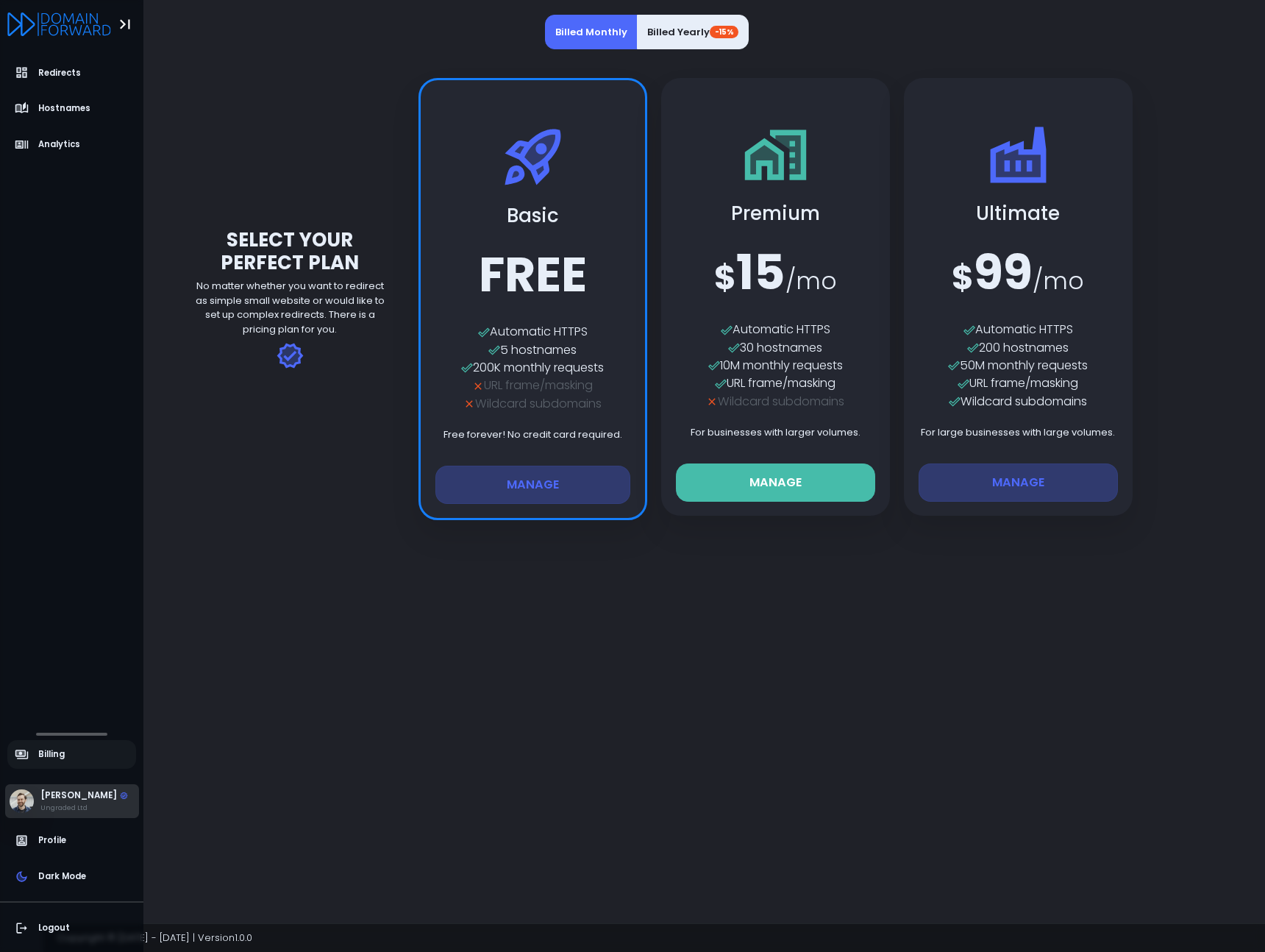
click at [66, 802] on div "Ungraded Ltd" at bounding box center [84, 807] width 88 height 11
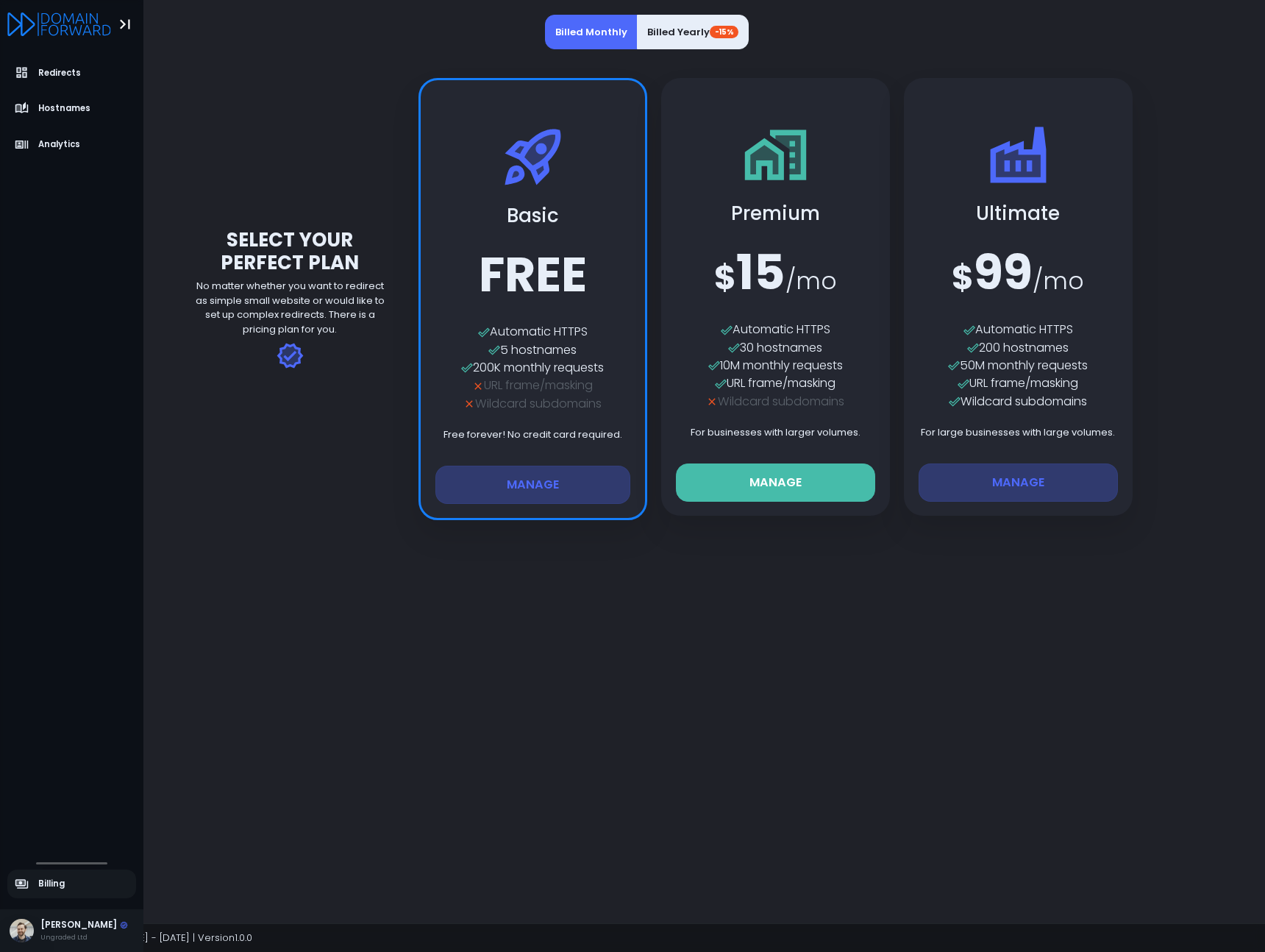
click at [71, 18] on icon "Logo" at bounding box center [59, 24] width 104 height 24
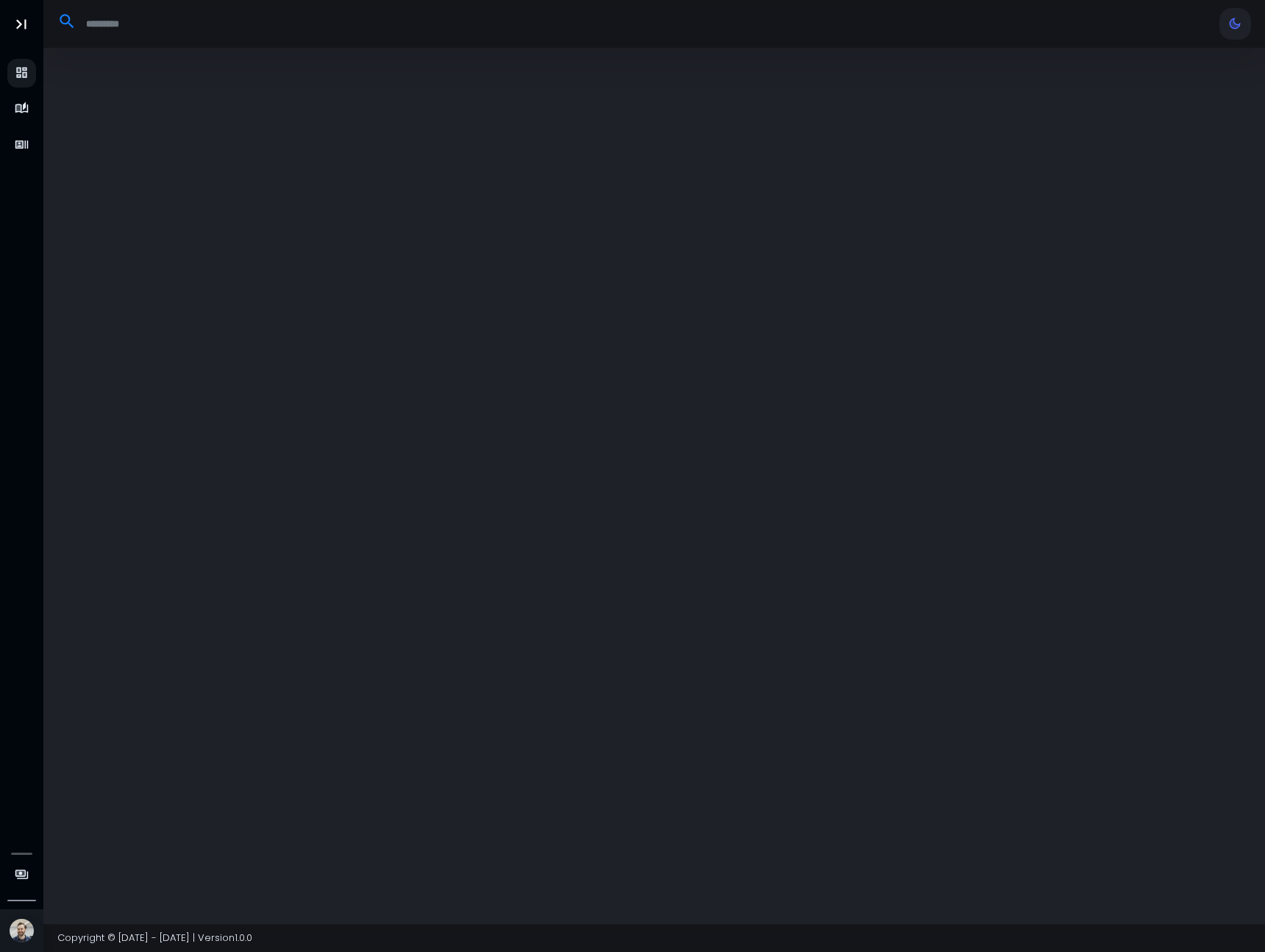
select select "**"
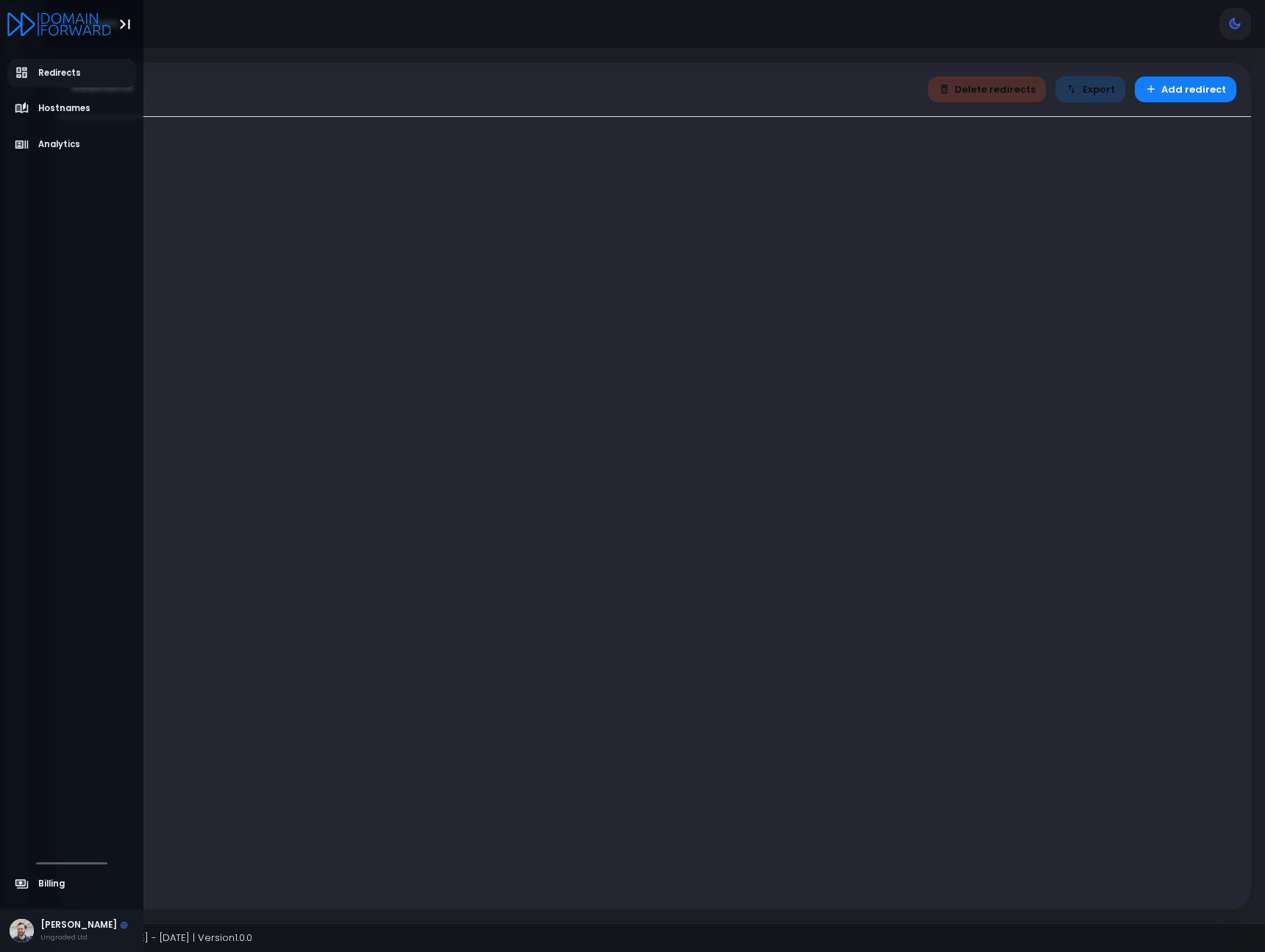
select select "**"
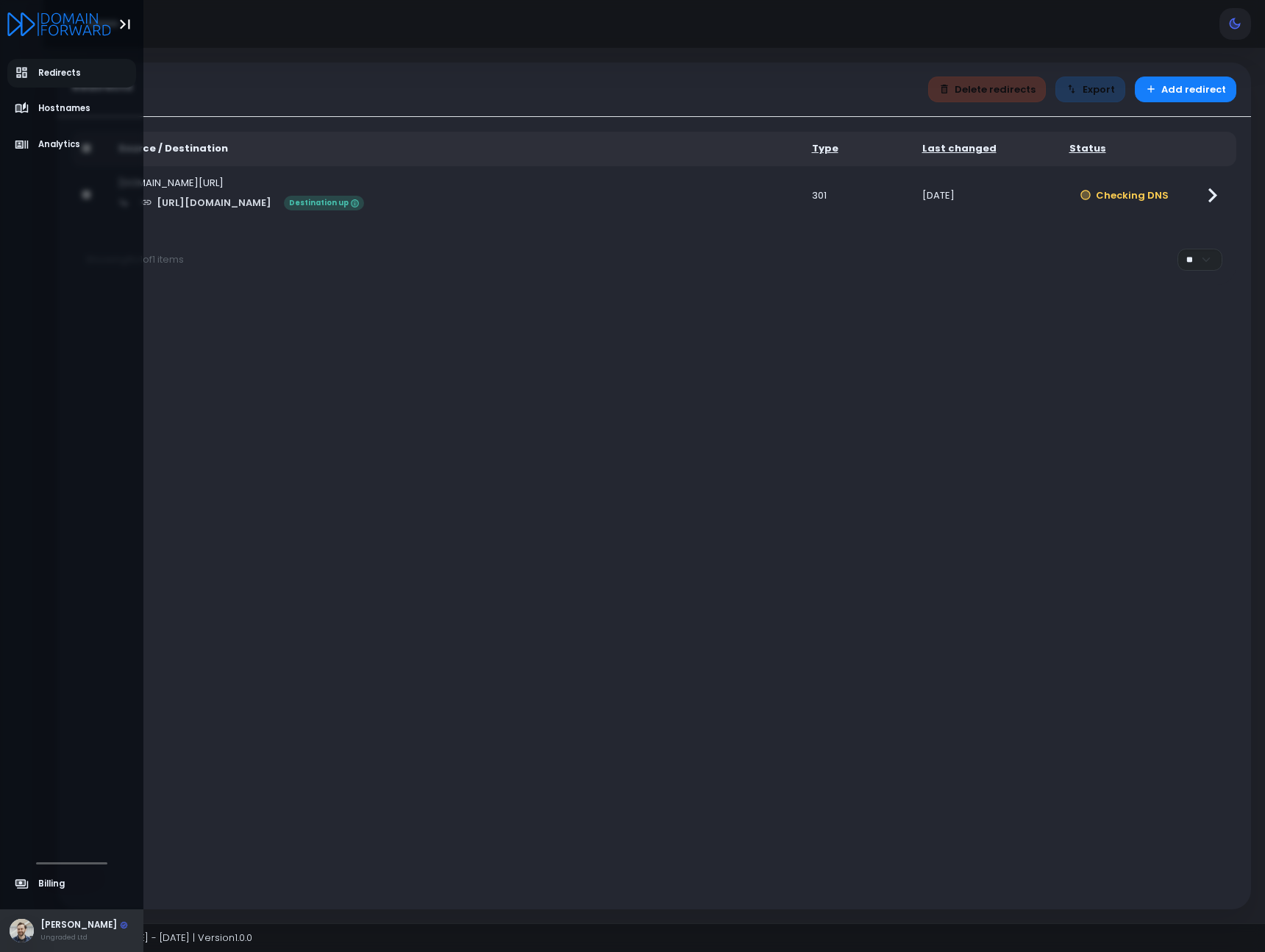
click at [68, 928] on div "[PERSON_NAME]" at bounding box center [84, 925] width 88 height 13
click at [59, 797] on div "[PERSON_NAME]" at bounding box center [84, 795] width 88 height 13
click at [54, 928] on div "[PERSON_NAME]" at bounding box center [84, 925] width 88 height 13
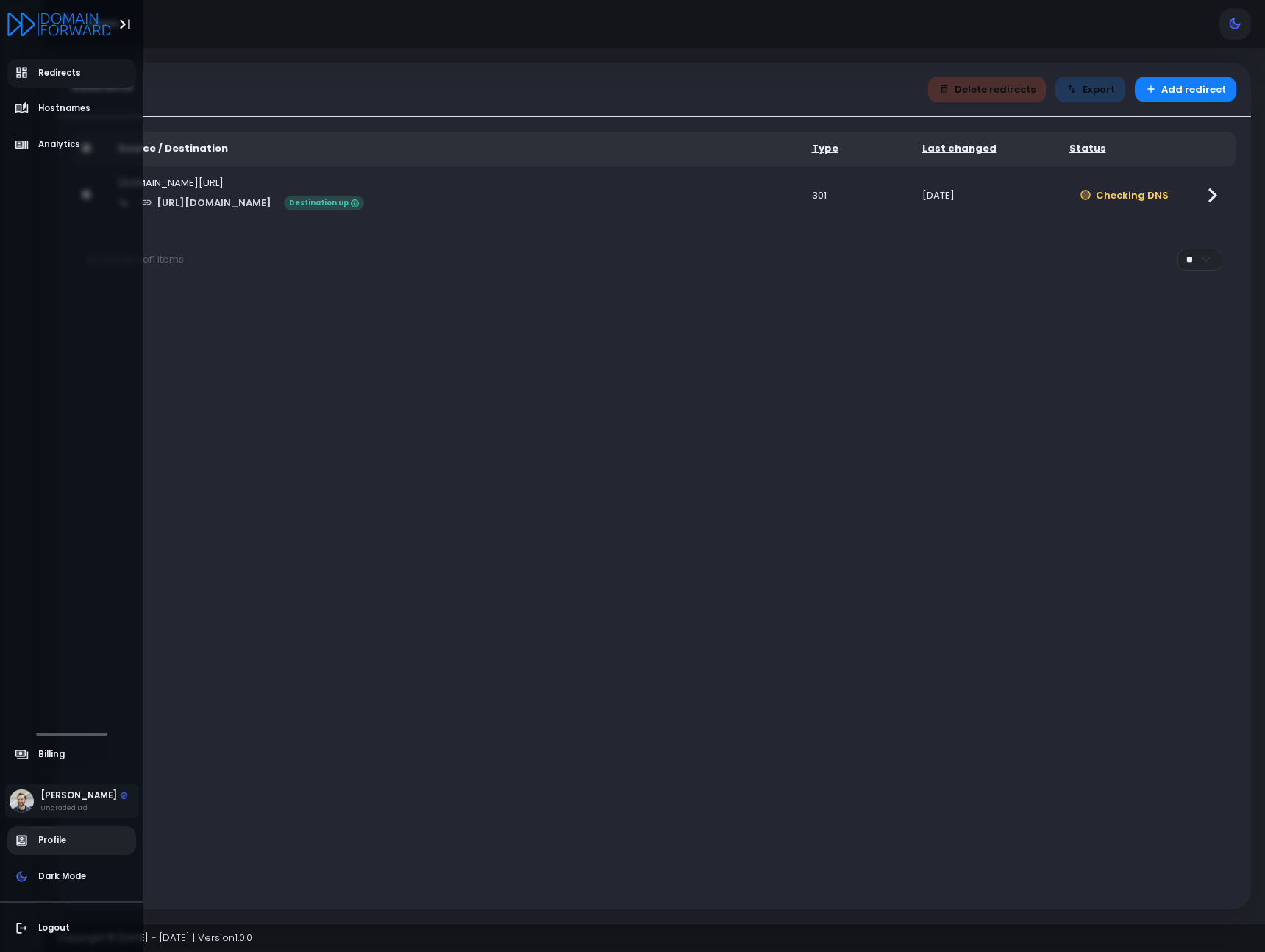
click at [54, 838] on span "Profile" at bounding box center [52, 839] width 28 height 12
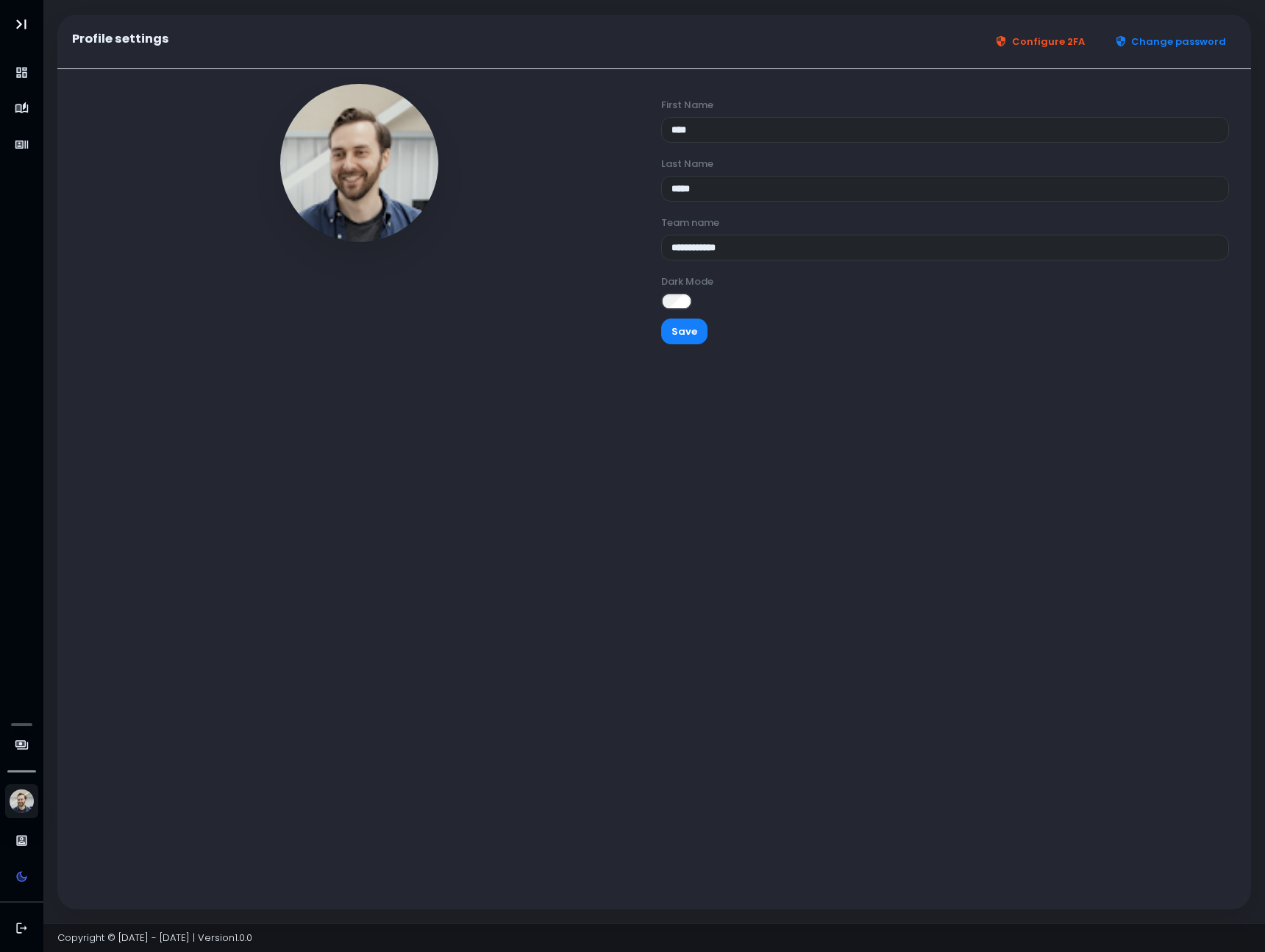
click at [723, 506] on div "**********" at bounding box center [654, 489] width 1194 height 840
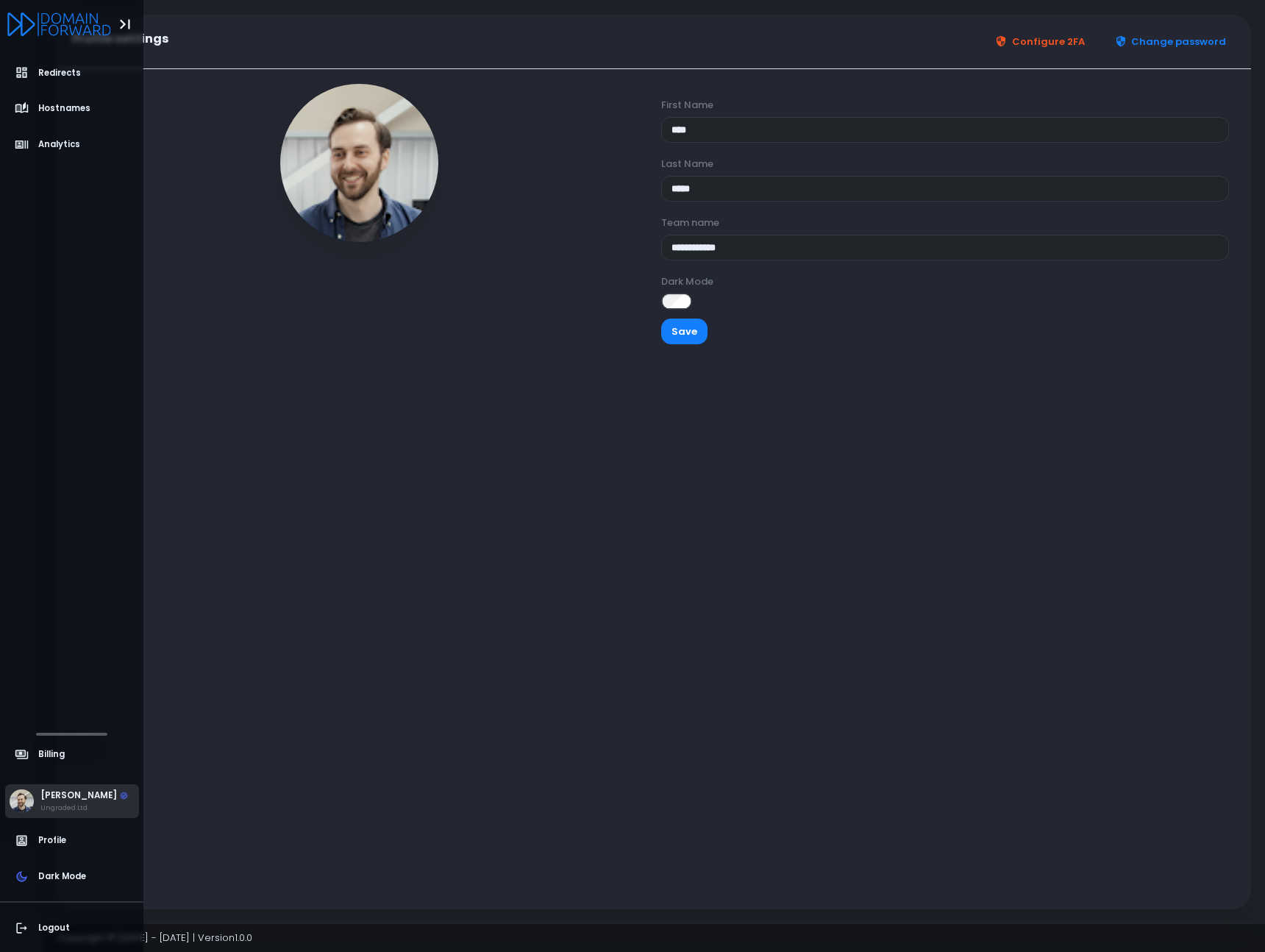
click at [32, 800] on img at bounding box center [22, 801] width 24 height 24
click at [49, 927] on div "[PERSON_NAME]" at bounding box center [84, 925] width 88 height 13
click at [54, 923] on span "Logout" at bounding box center [54, 927] width 32 height 12
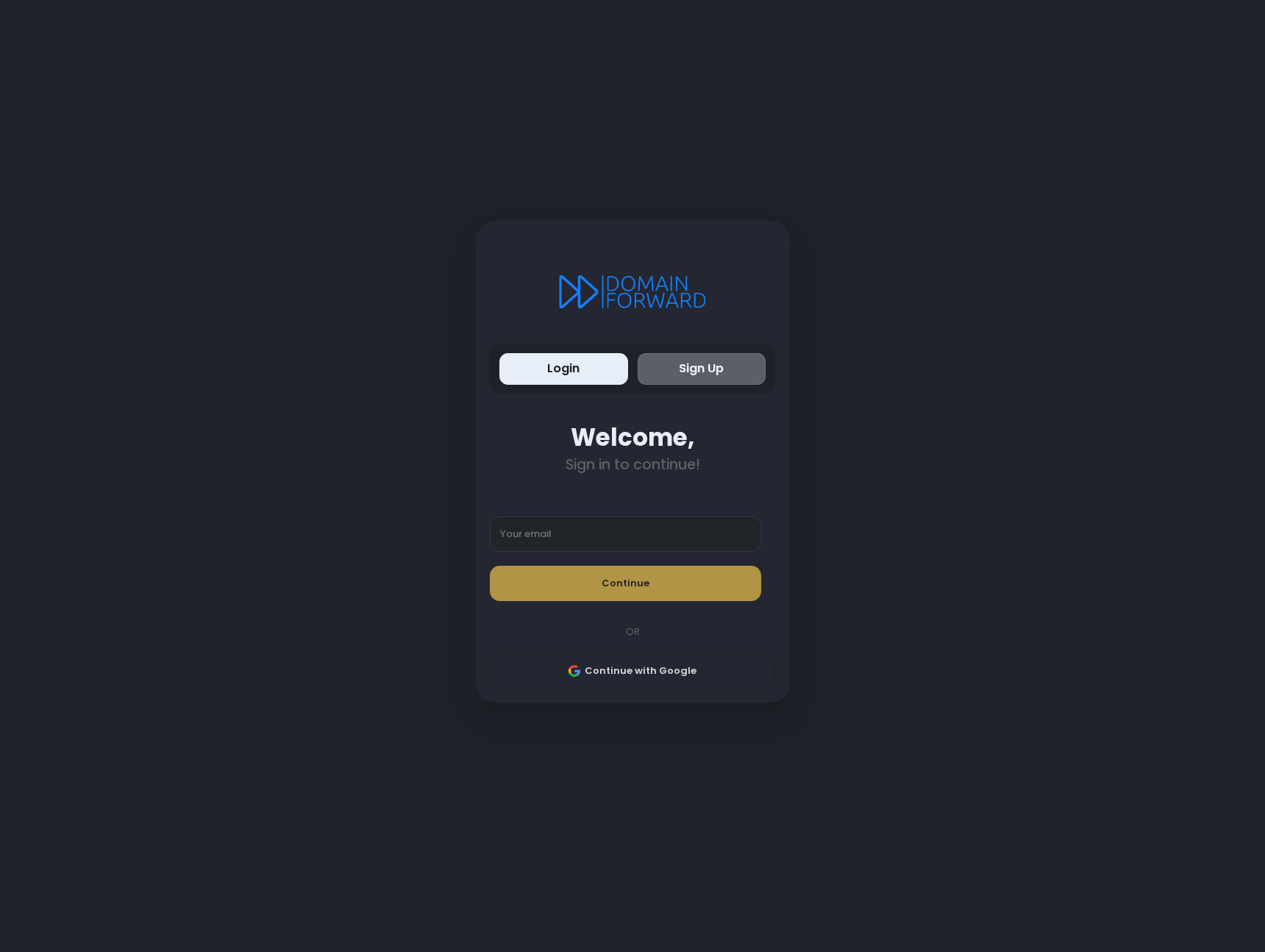
click at [742, 951] on com-1password-button at bounding box center [632, 952] width 1265 height 0
click at [739, 951] on com-1password-button at bounding box center [632, 952] width 1265 height 0
click at [890, 498] on div "Login Sign Up Welcome, Sign in to continue! Your email Continue OR Continue wit…" at bounding box center [632, 476] width 985 height 952
click at [650, 669] on button "Continue with Google" at bounding box center [632, 671] width 285 height 36
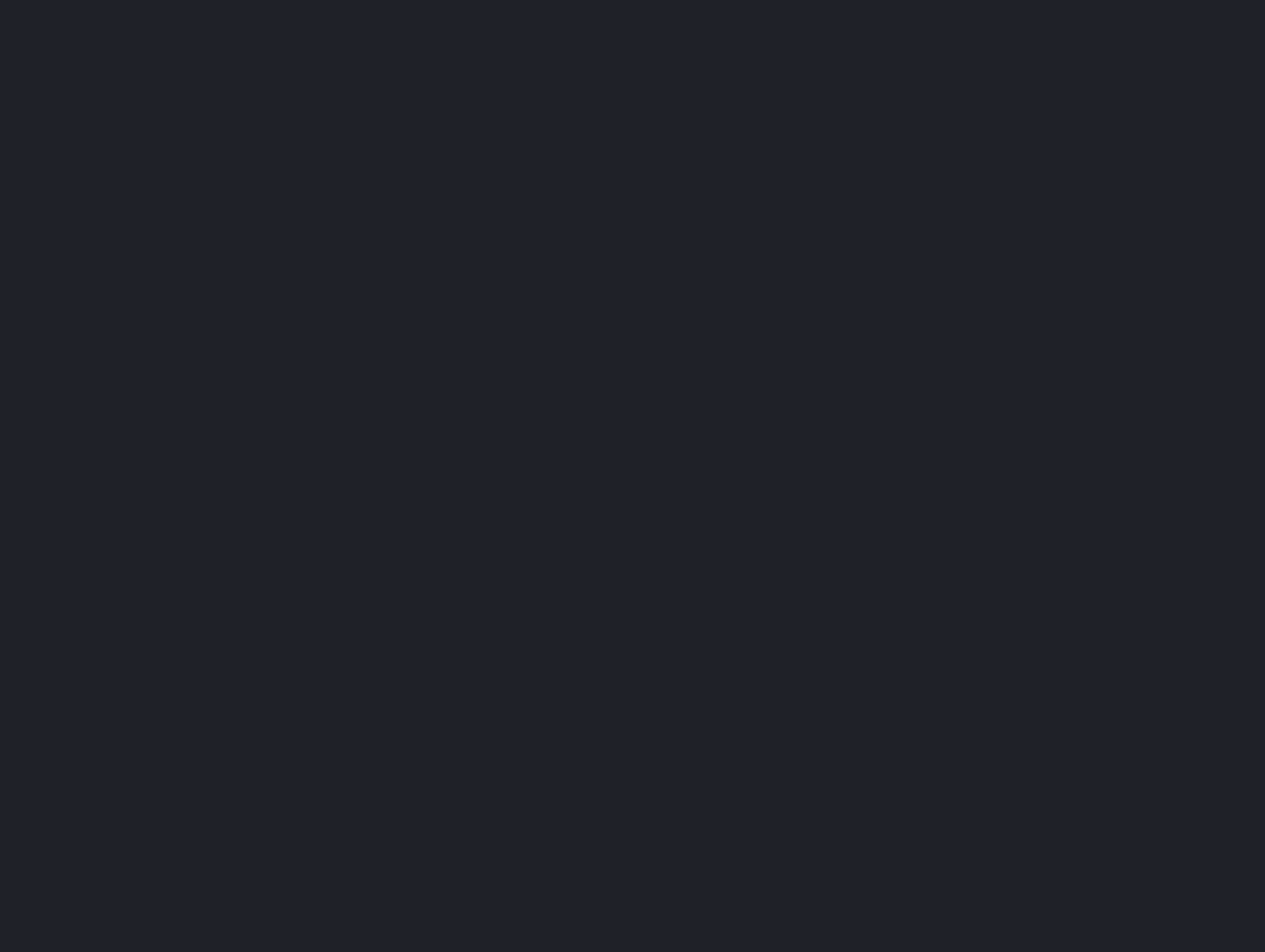
select select "**"
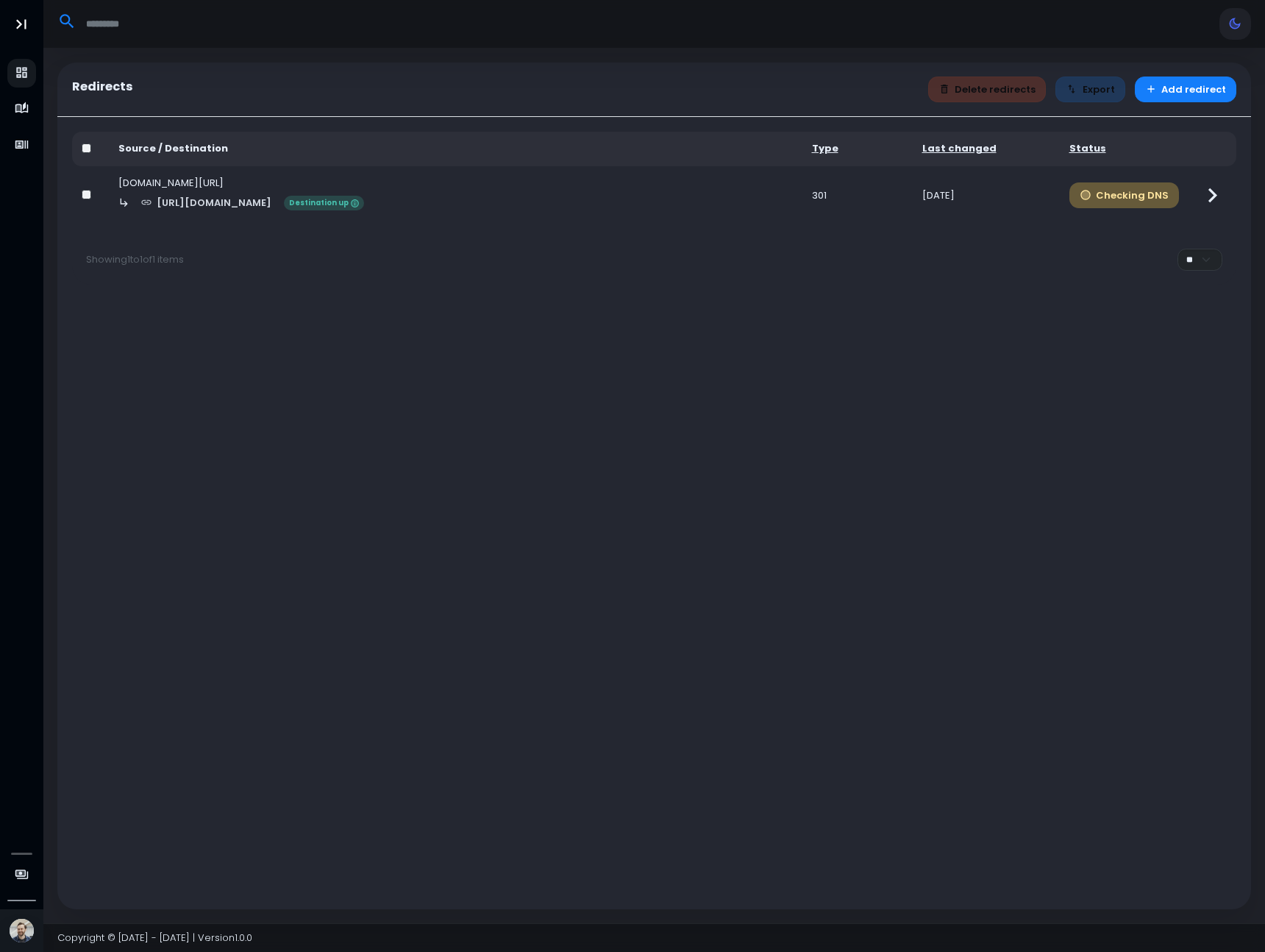
click at [1138, 194] on button "Checking DNS" at bounding box center [1125, 195] width 110 height 26
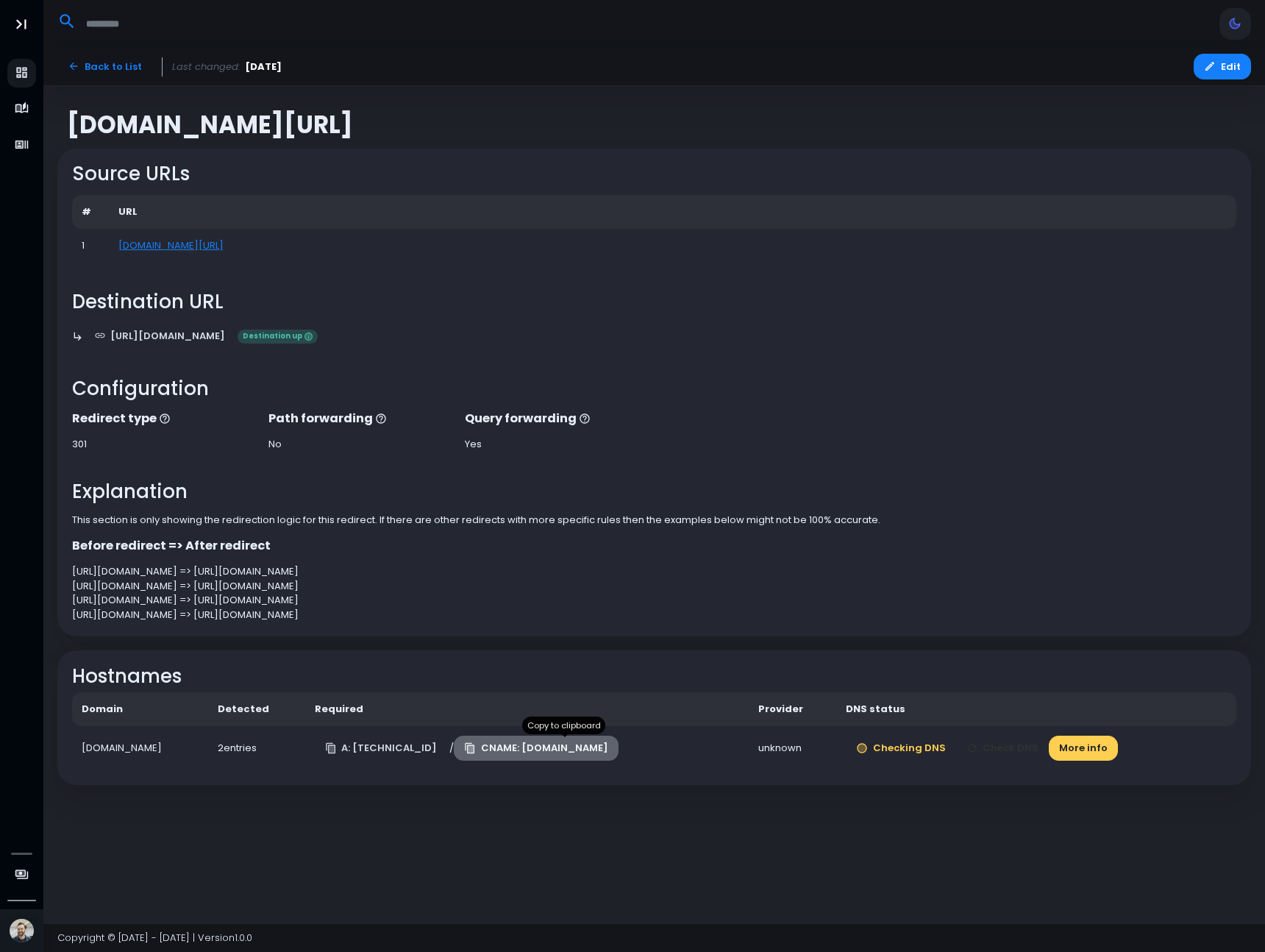
click at [474, 751] on icon "button" at bounding box center [471, 748] width 5 height 6
click at [1118, 743] on button "More info" at bounding box center [1083, 748] width 69 height 26
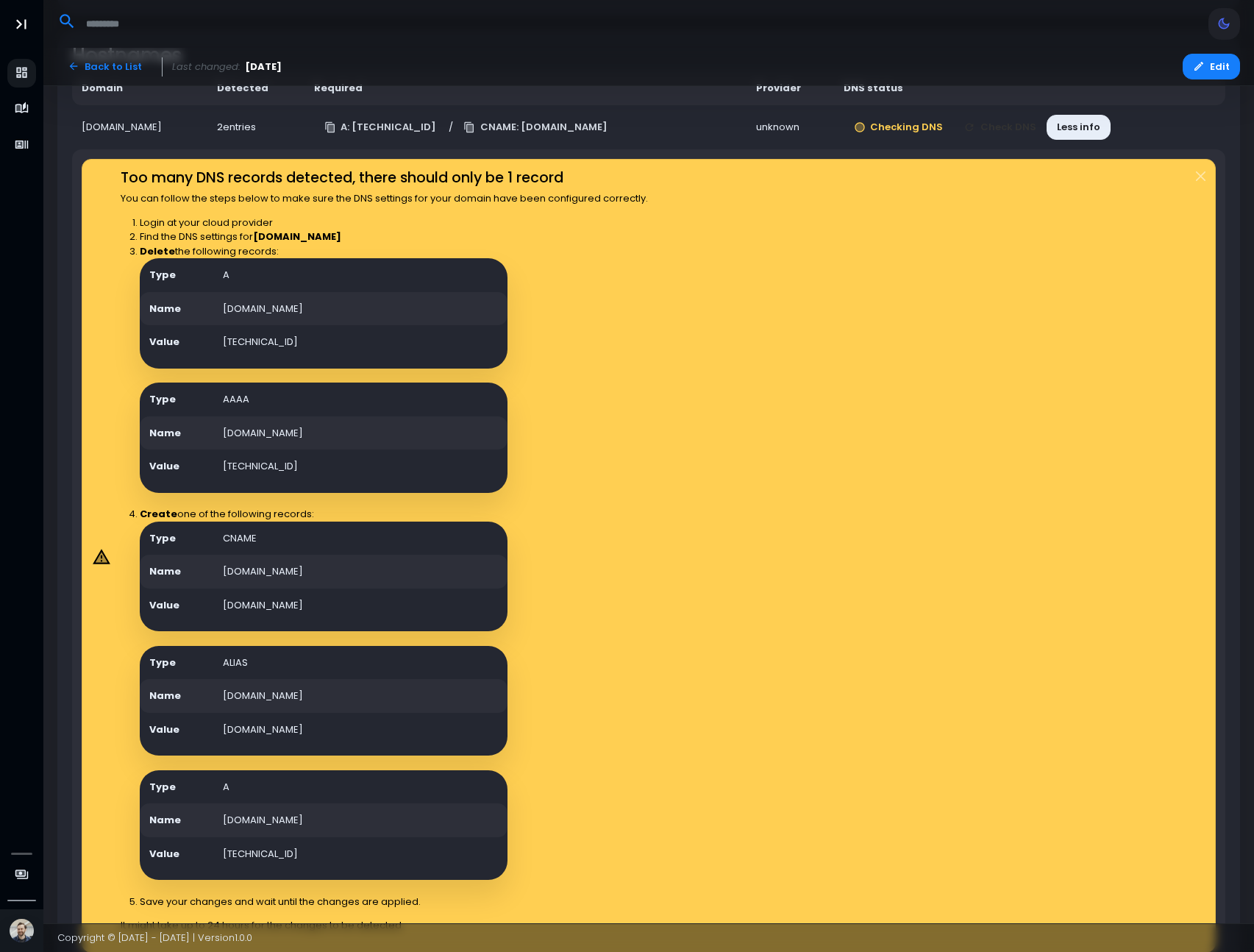
scroll to position [653, 0]
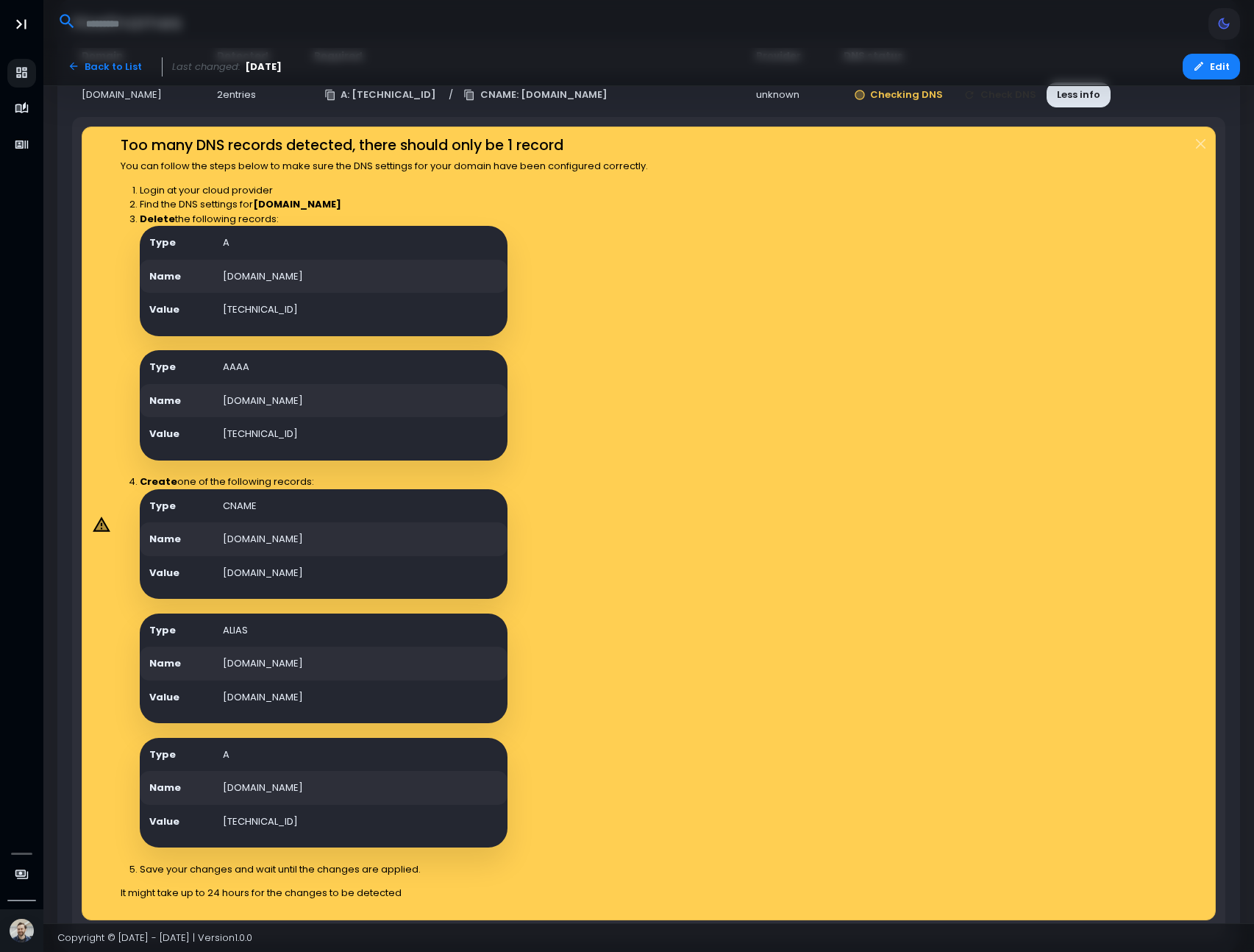
click at [273, 787] on td "[DOMAIN_NAME]" at bounding box center [360, 787] width 294 height 34
copy td "[DOMAIN_NAME]"
click at [289, 573] on td "[DOMAIN_NAME]" at bounding box center [360, 573] width 294 height 34
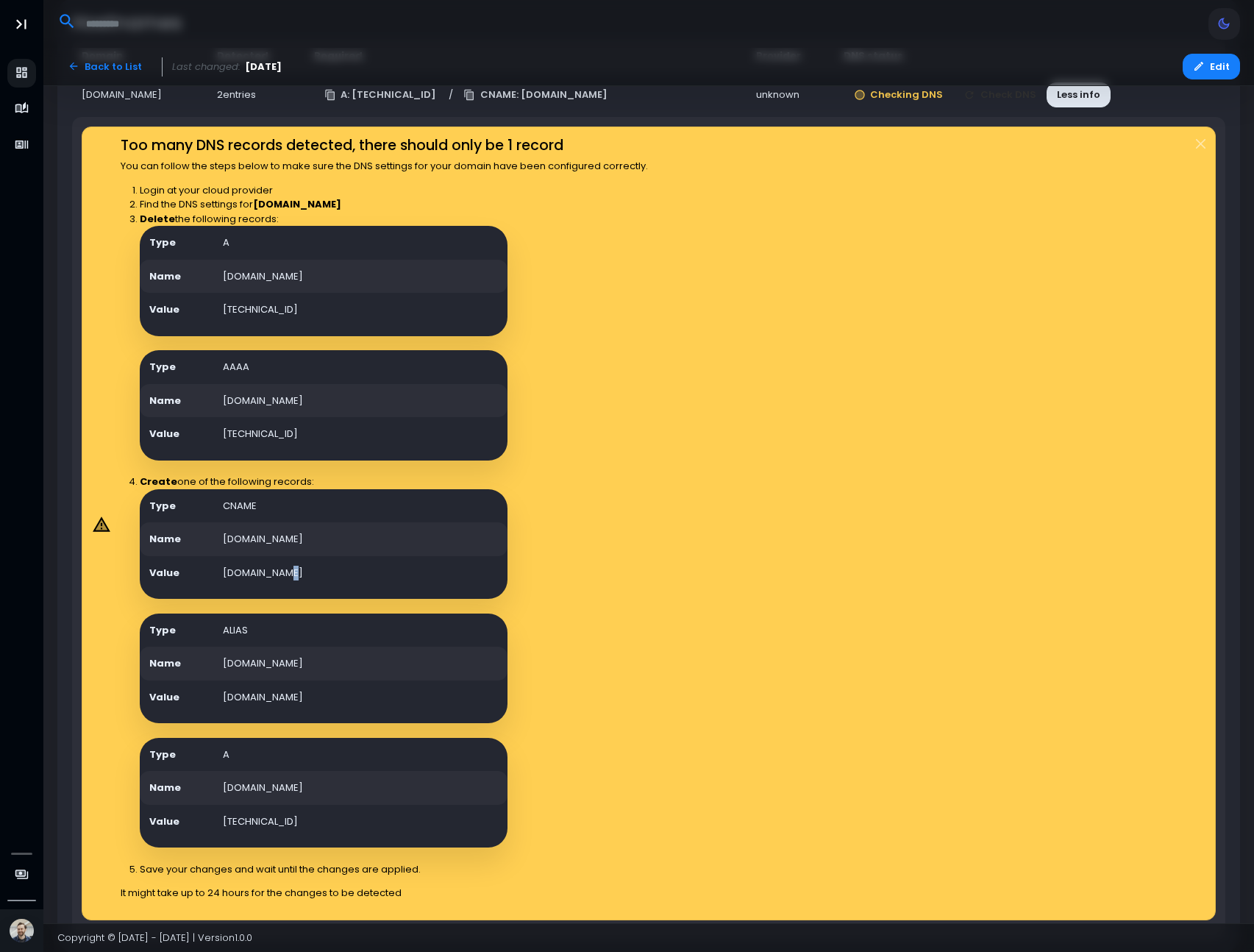
click at [289, 573] on td "[DOMAIN_NAME]" at bounding box center [360, 573] width 294 height 34
copy td "[DOMAIN_NAME]"
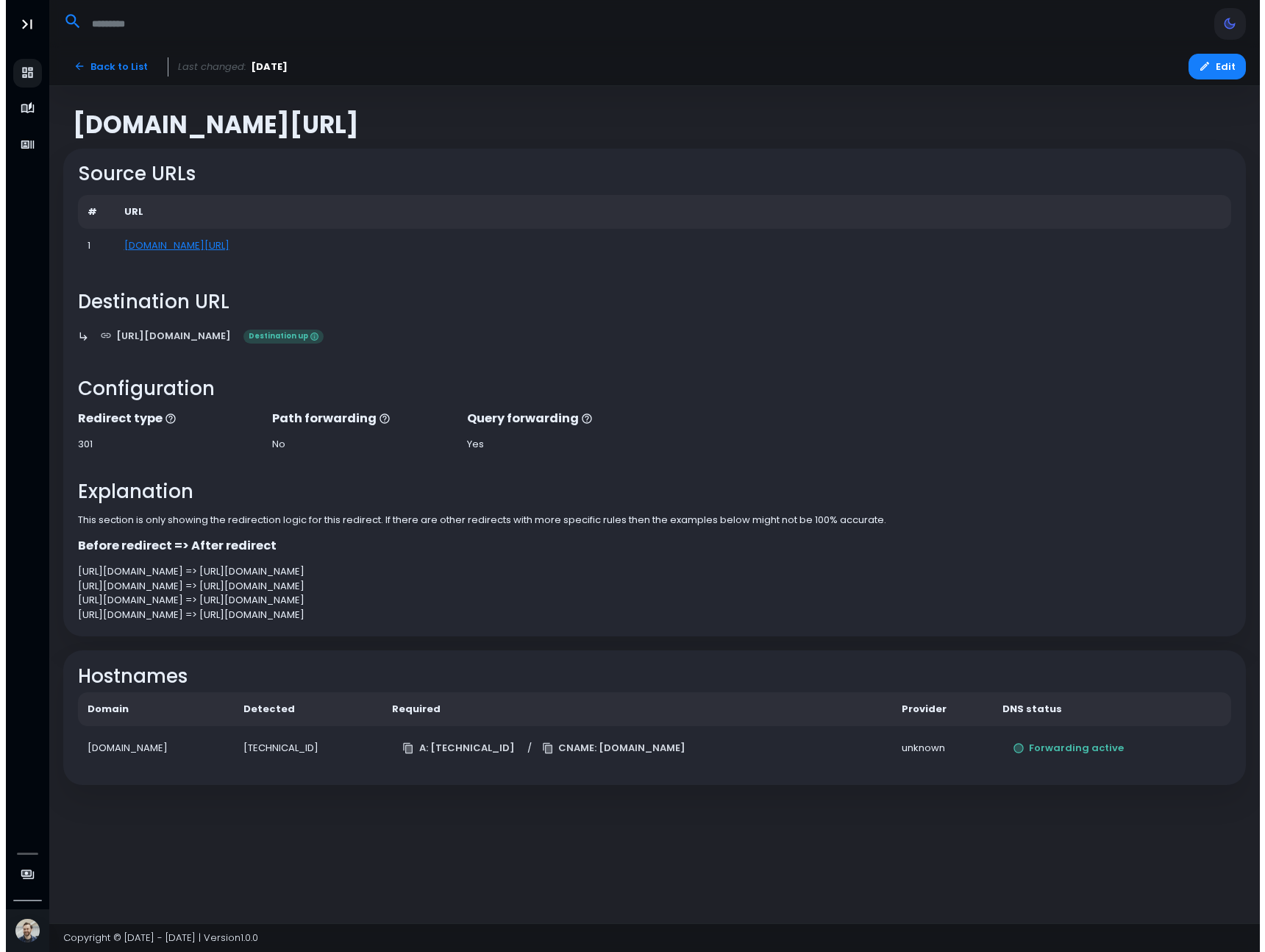
scroll to position [0, 0]
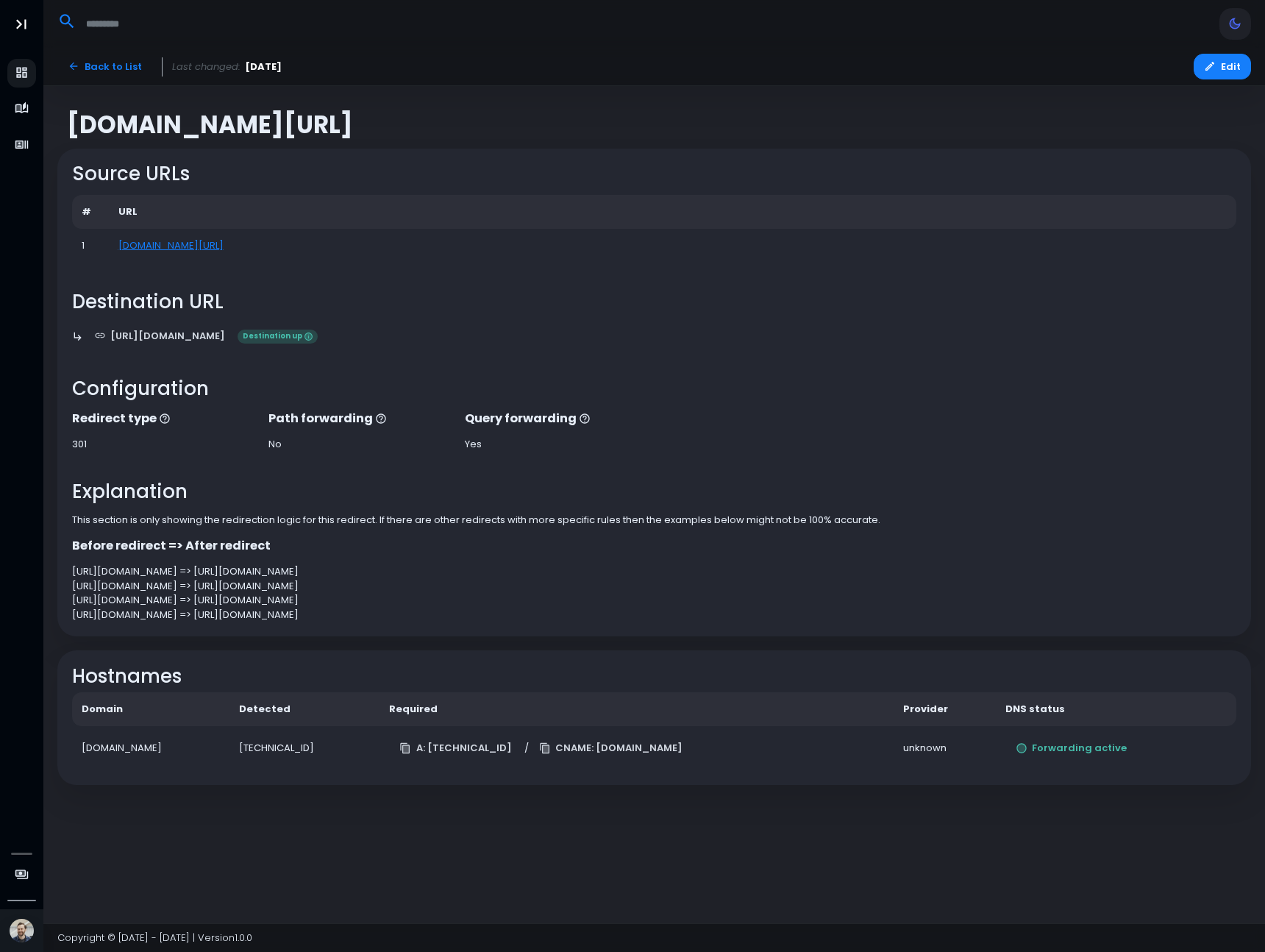
click at [961, 799] on div "[DOMAIN_NAME][URL] Source URLs # URL 1 [DOMAIN_NAME][URL] Destination URL [URL]…" at bounding box center [654, 504] width 1207 height 837
click at [1075, 748] on button "Forwarding active" at bounding box center [1071, 748] width 132 height 26
click at [399, 813] on div "[DOMAIN_NAME][URL] Source URLs # URL 1 [DOMAIN_NAME][URL] Destination URL [URL]…" at bounding box center [654, 504] width 1207 height 837
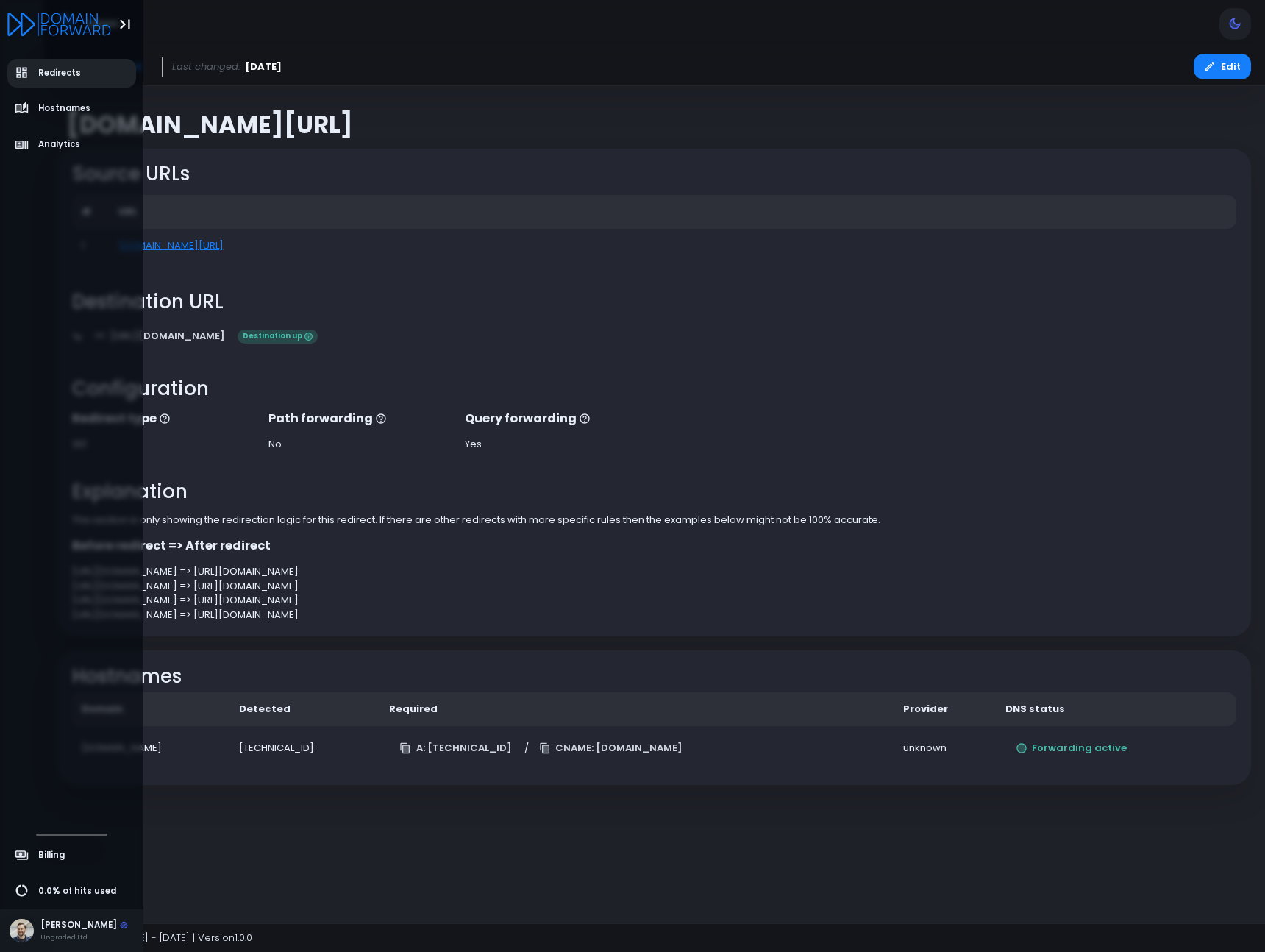
click at [28, 80] on link "Redirects" at bounding box center [72, 73] width 130 height 28
select select "**"
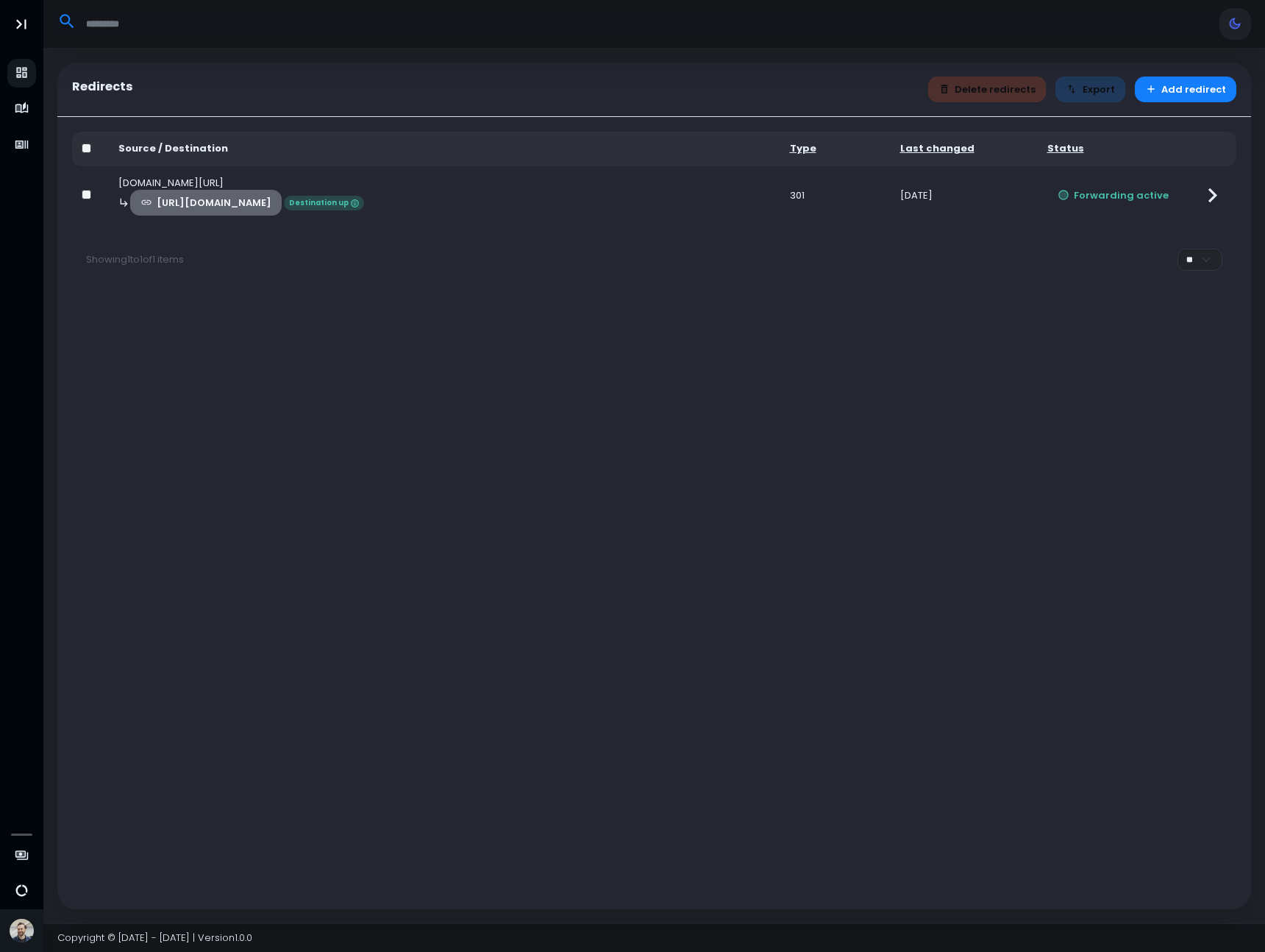
click at [282, 209] on link "[URL][DOMAIN_NAME]" at bounding box center [207, 203] width 152 height 26
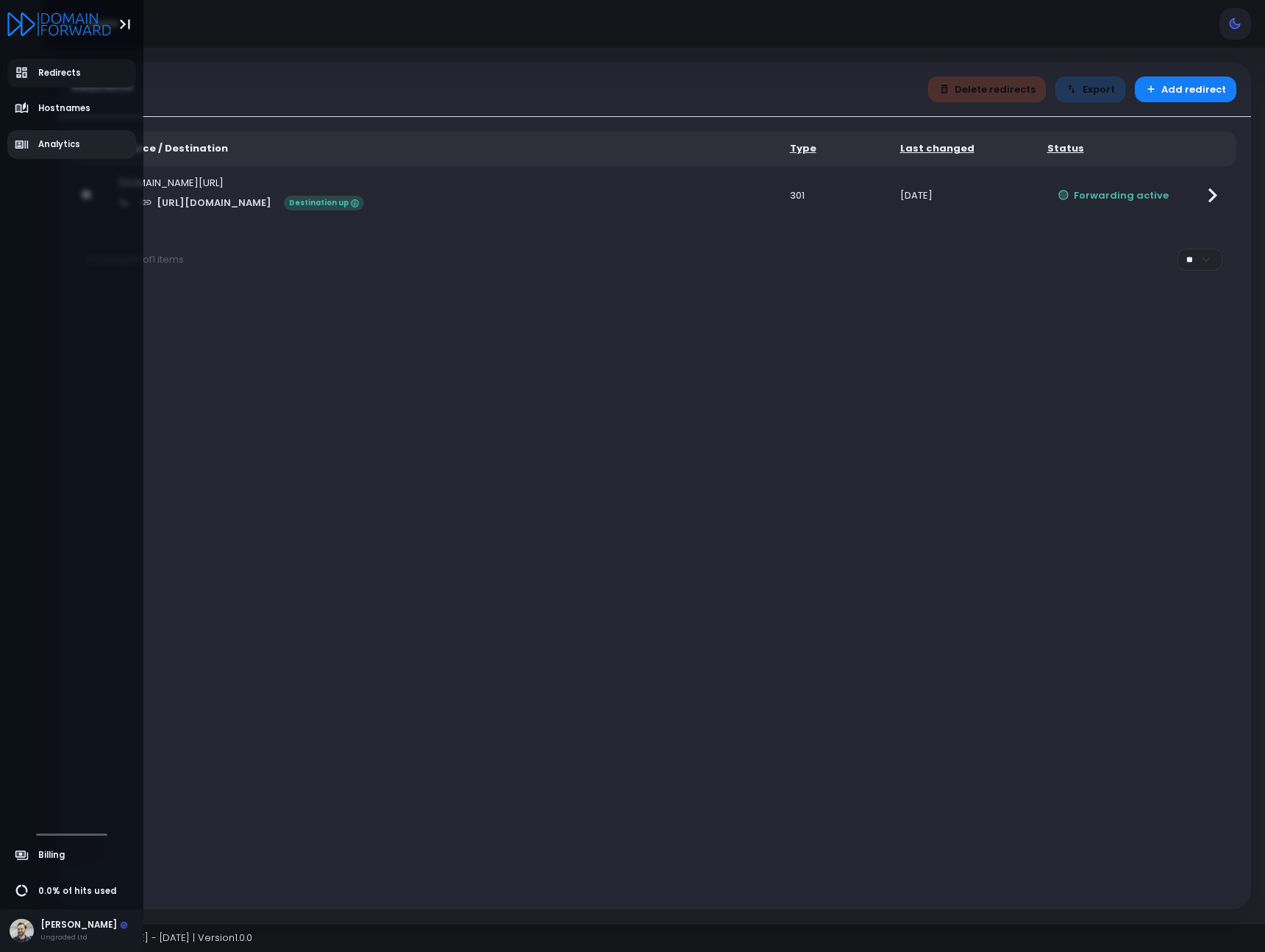
click at [48, 142] on span "Analytics" at bounding box center [59, 144] width 42 height 12
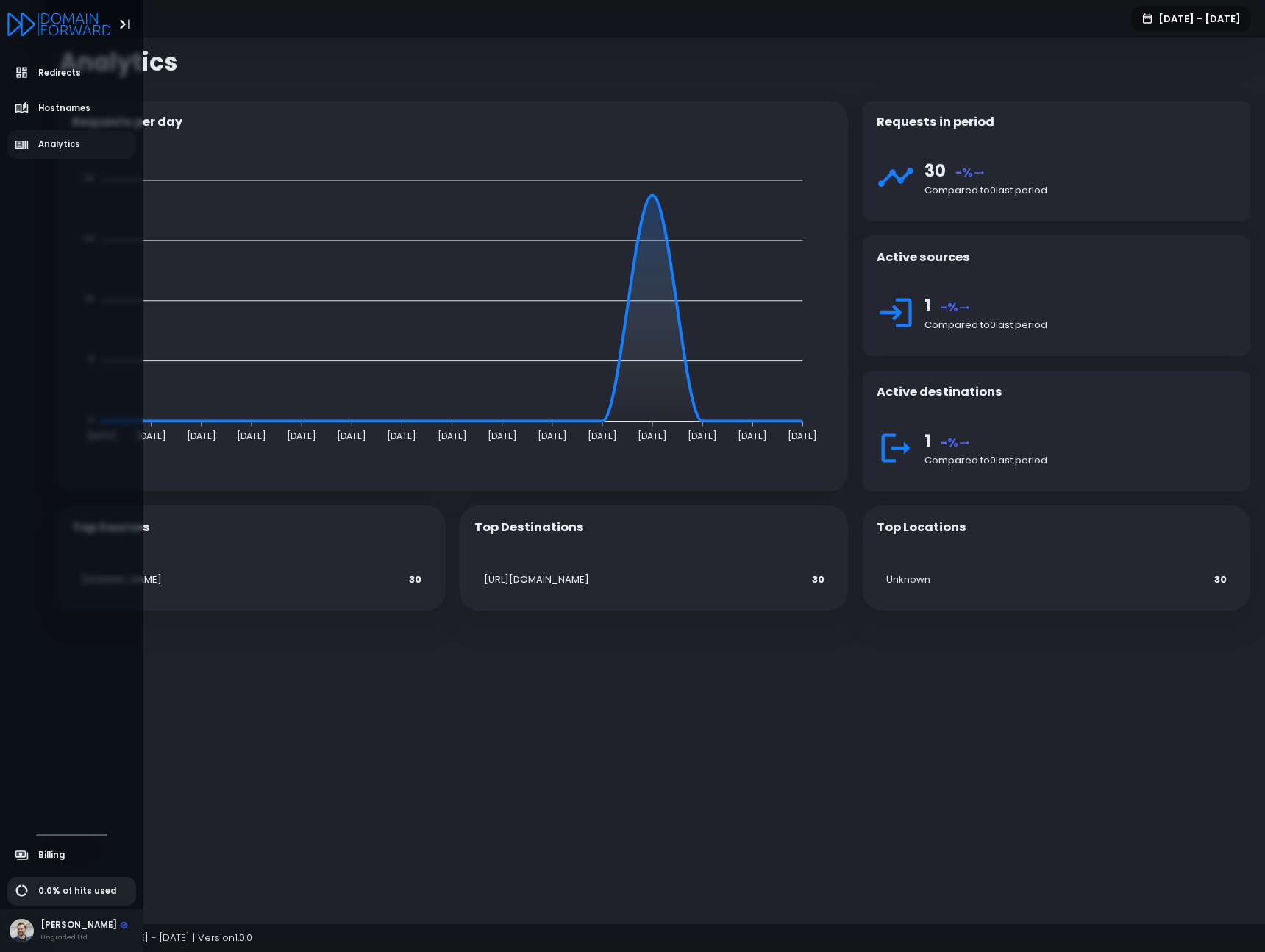
click at [79, 885] on span "0.0% of hits used" at bounding box center [77, 890] width 78 height 12
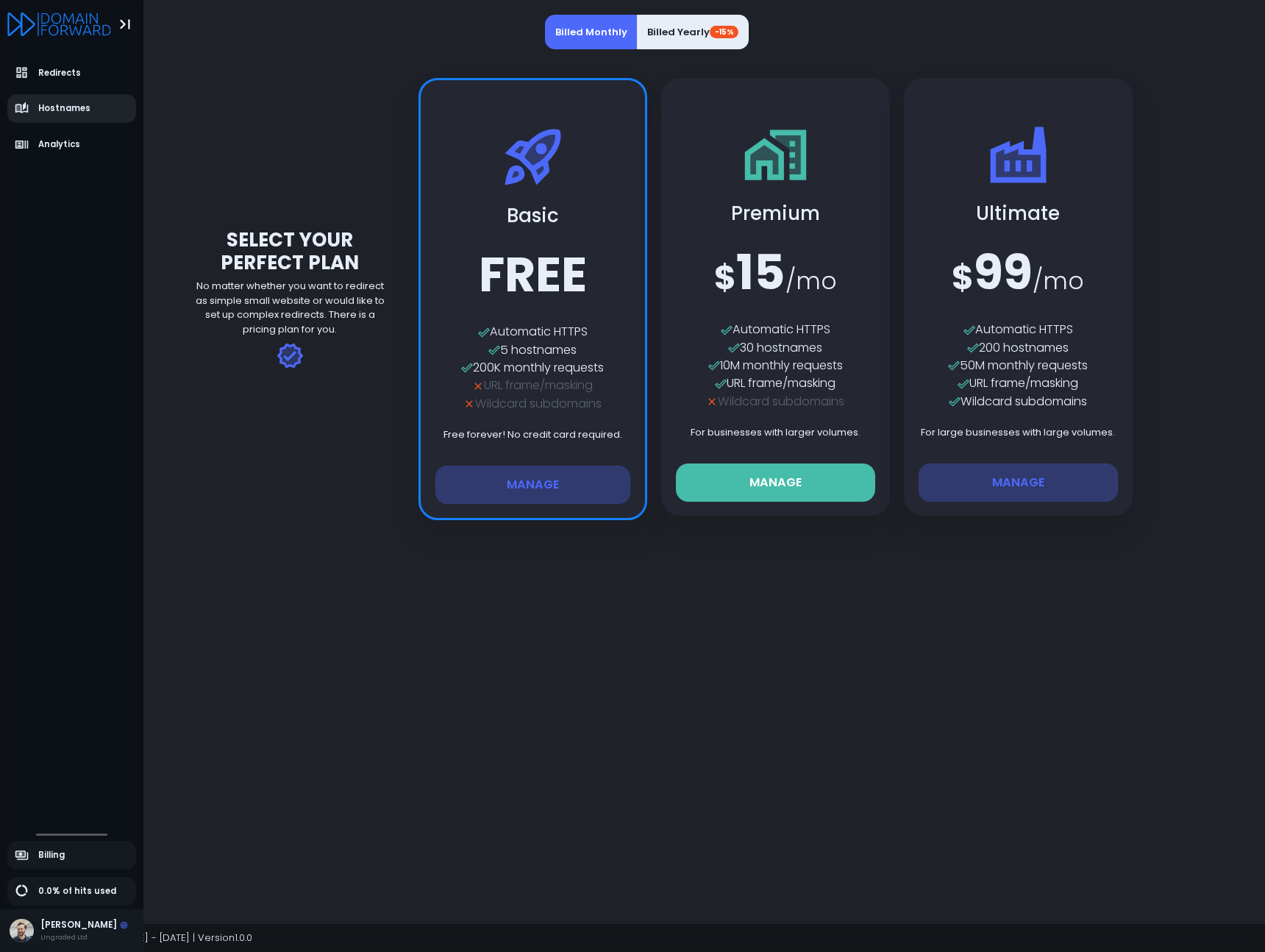
click at [24, 109] on icon "aside-dashboard" at bounding box center [22, 109] width 15 height 15
select select "**"
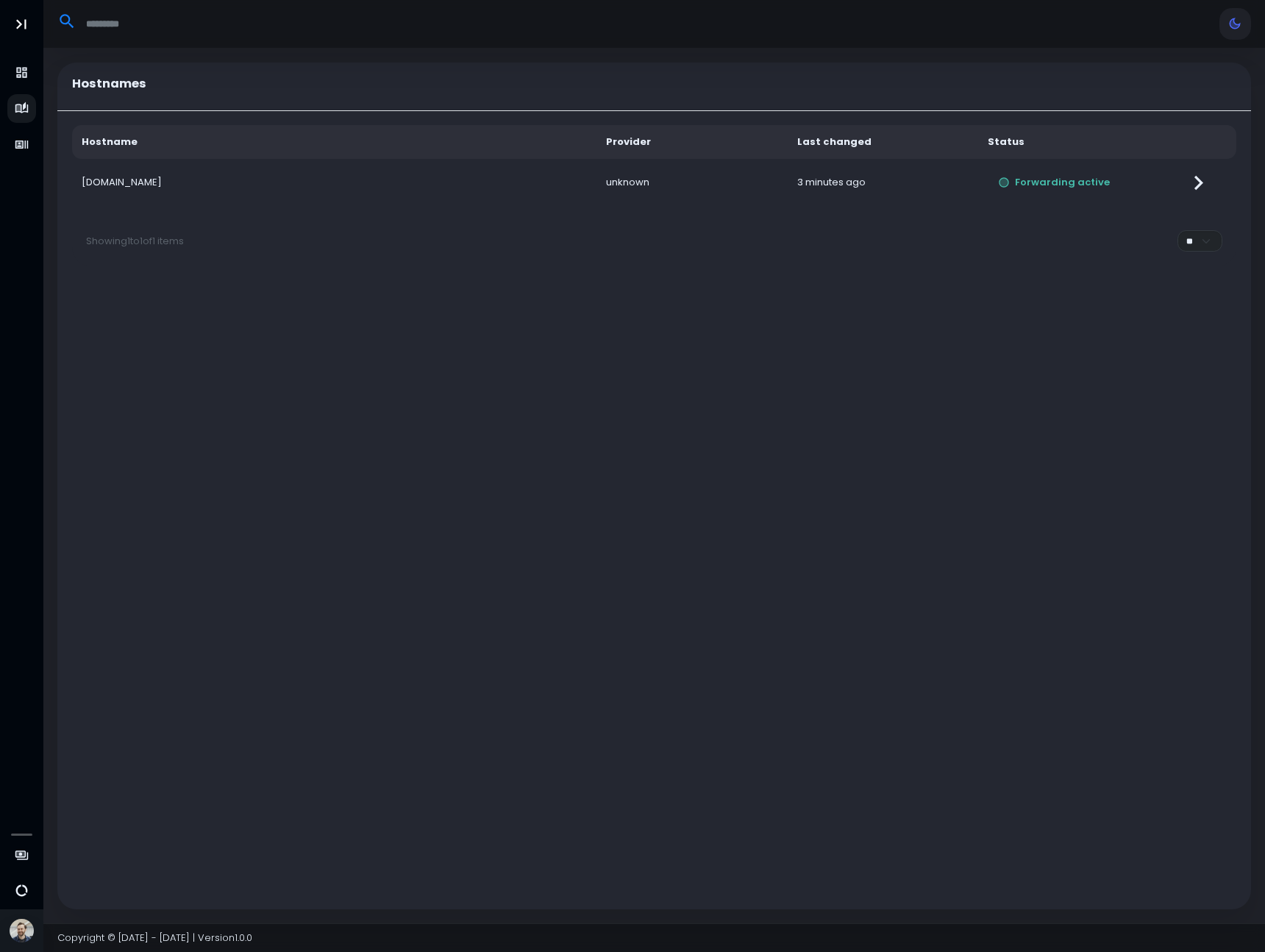
click at [352, 358] on div "Hostname Provider Last changed Status [DOMAIN_NAME] unknown 3 minutes ago Forwa…" at bounding box center [654, 510] width 1194 height 798
